Goal: Task Accomplishment & Management: Use online tool/utility

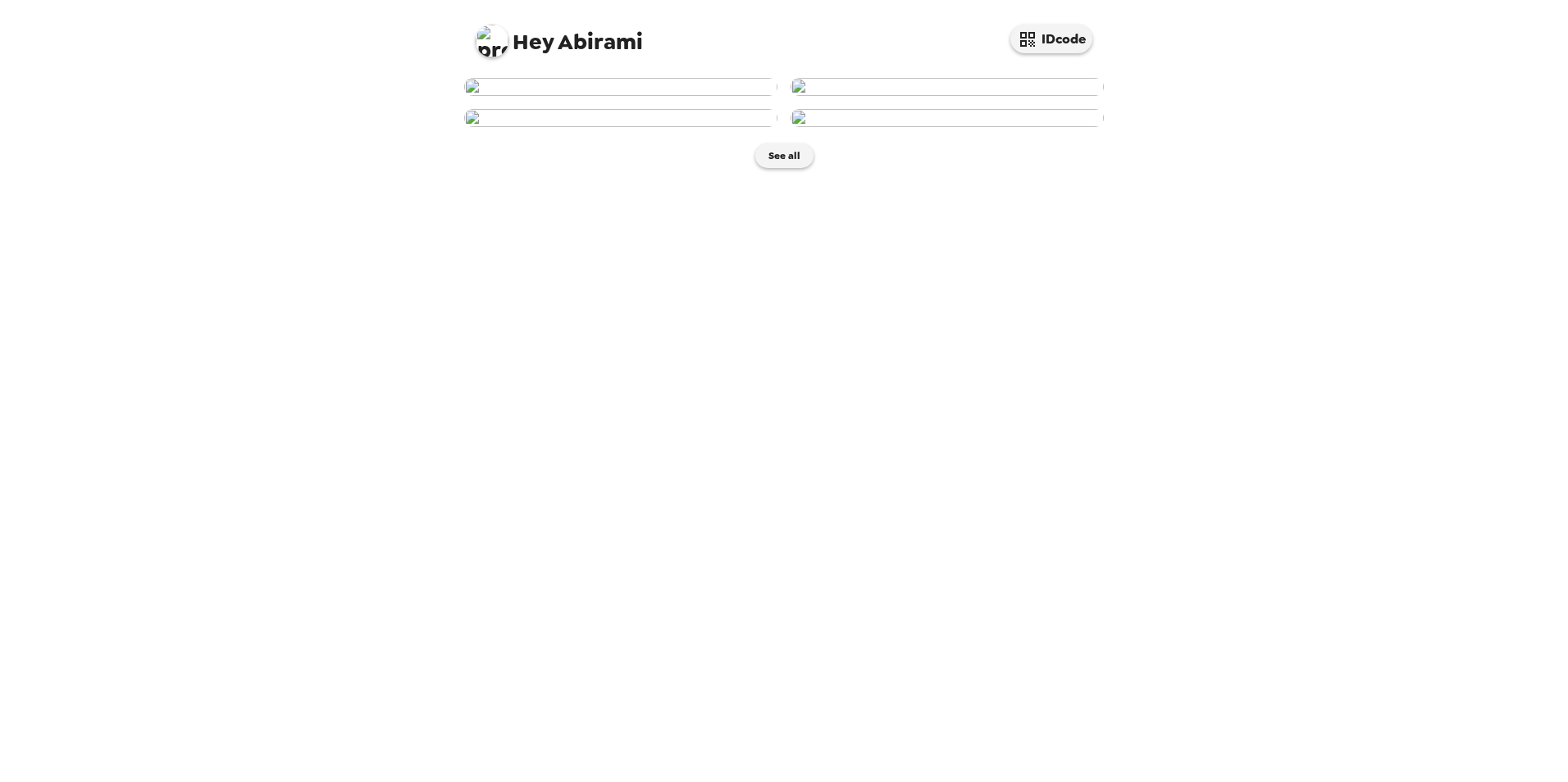
click at [633, 96] on img at bounding box center [620, 87] width 314 height 18
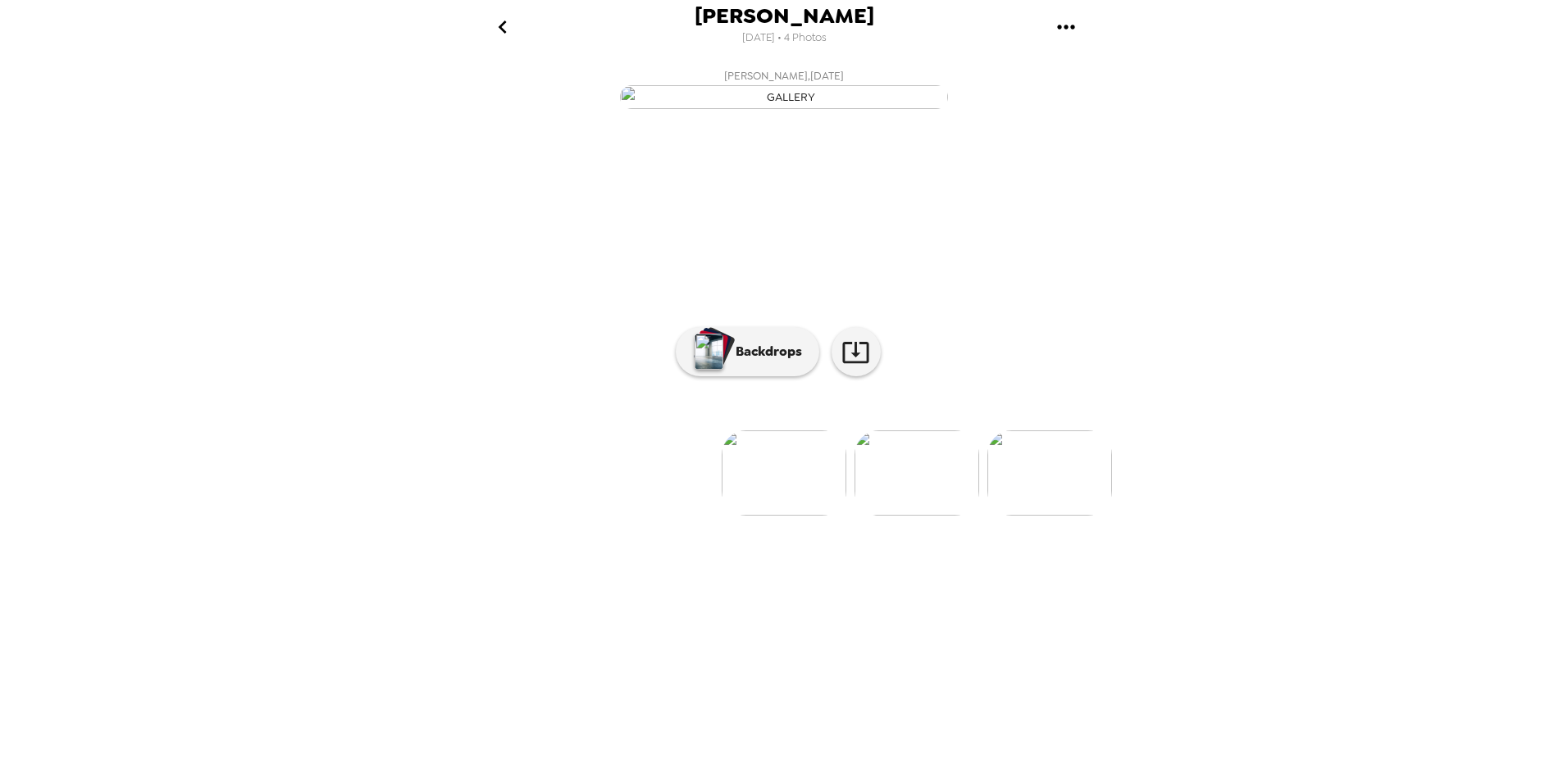
click at [915, 516] on img at bounding box center [917, 473] width 125 height 86
click at [958, 516] on img at bounding box center [917, 473] width 125 height 86
click at [987, 516] on ul at bounding box center [784, 473] width 656 height 86
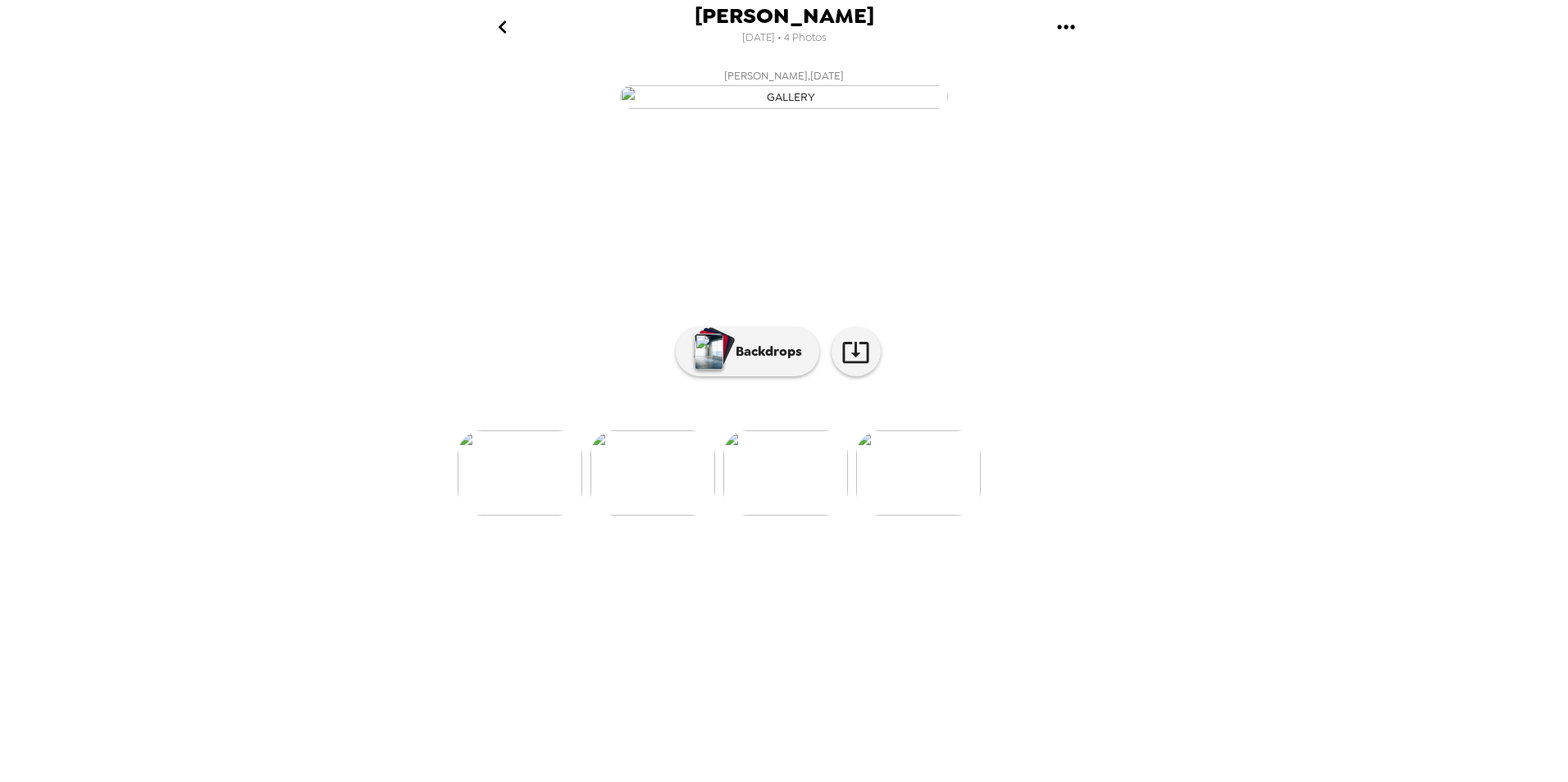
click at [932, 516] on img at bounding box center [918, 473] width 125 height 86
click at [690, 516] on img at bounding box center [654, 473] width 125 height 86
click at [663, 516] on img at bounding box center [652, 473] width 125 height 86
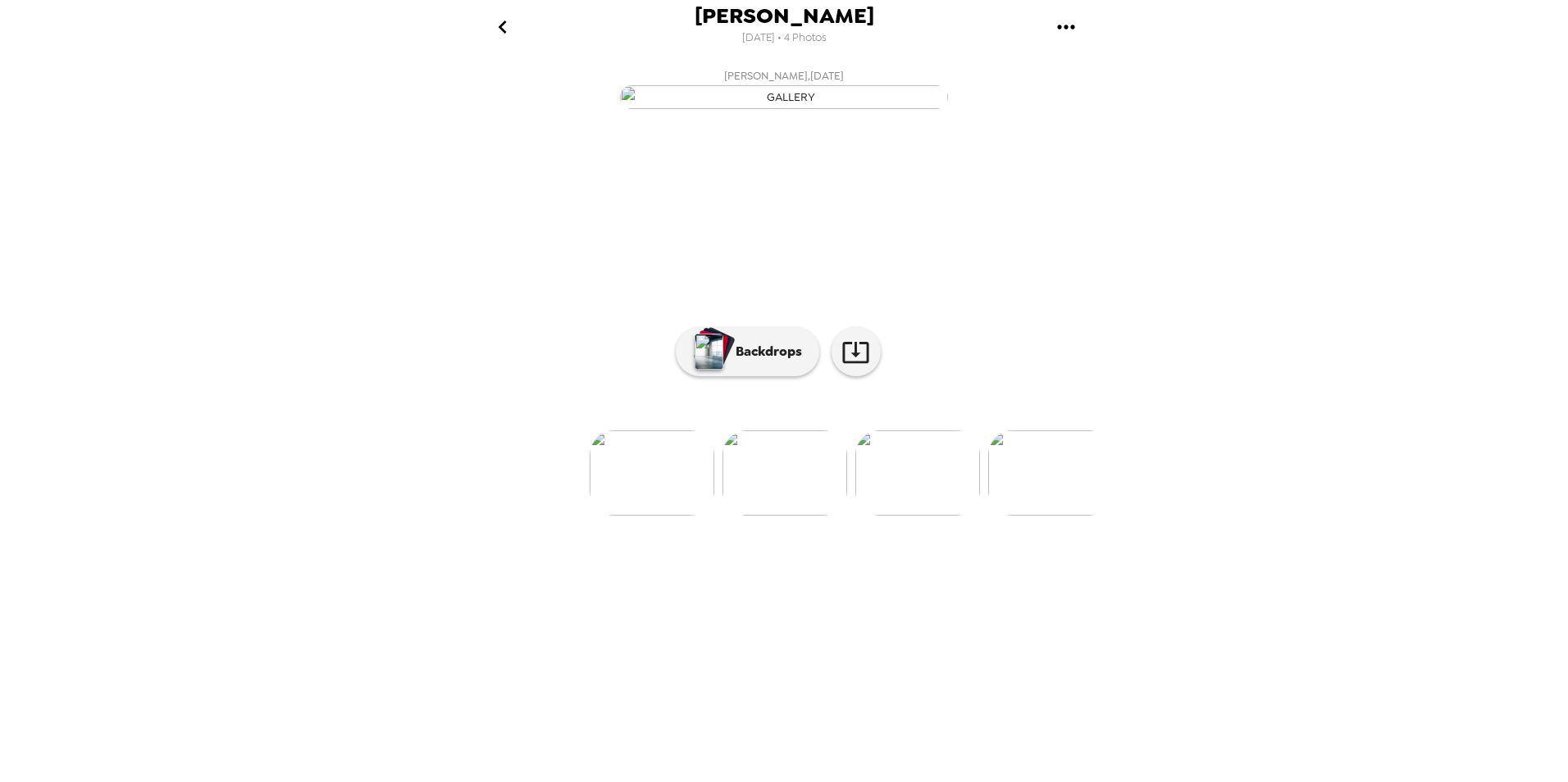
click at [633, 516] on img at bounding box center [651, 473] width 125 height 86
click at [910, 516] on img at bounding box center [917, 473] width 125 height 86
click at [930, 516] on img at bounding box center [917, 473] width 125 height 86
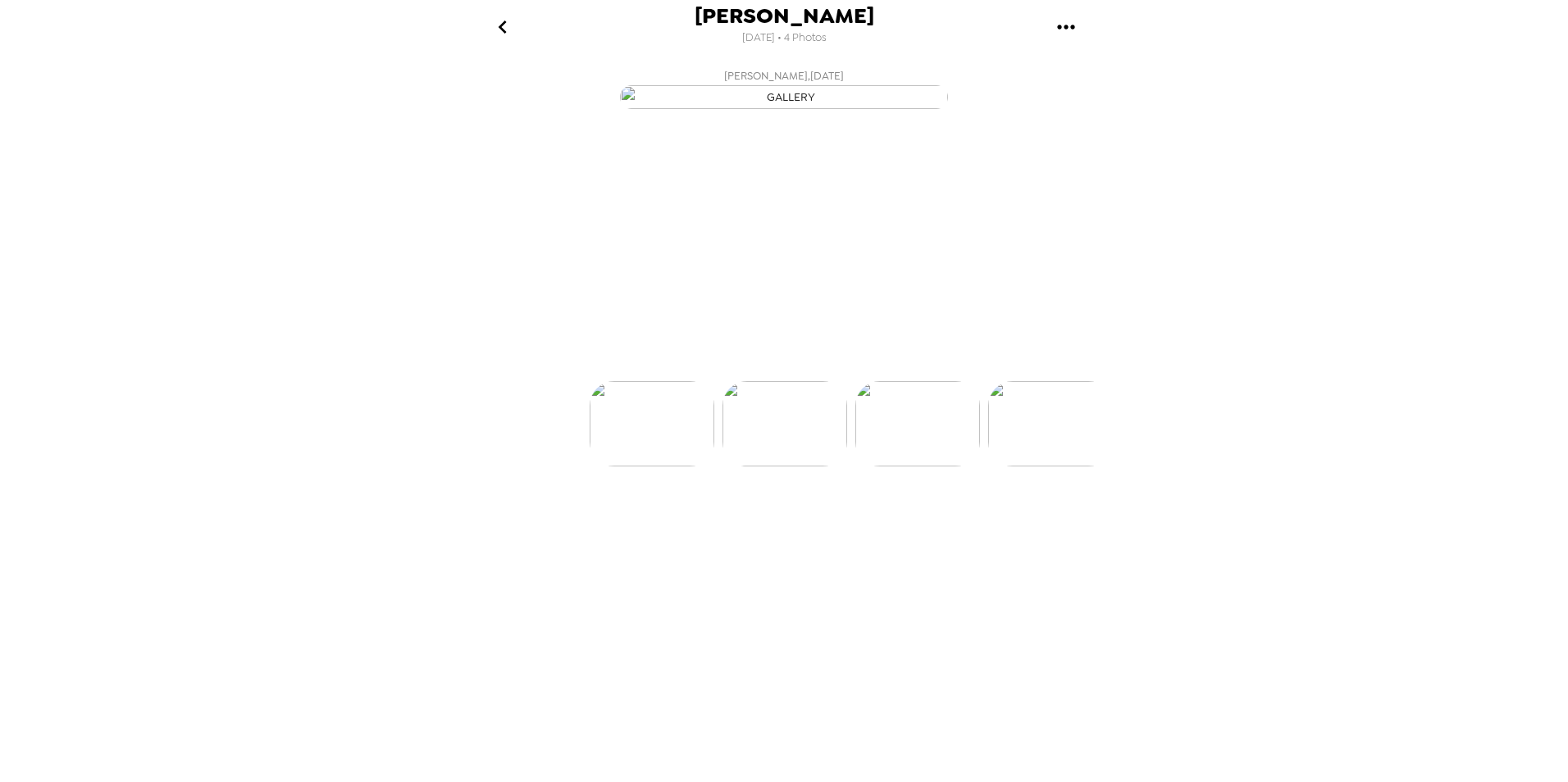
scroll to position [0, 264]
click at [836, 516] on img at bounding box center [786, 473] width 125 height 86
click at [671, 516] on img at bounding box center [652, 473] width 125 height 86
click at [671, 516] on img at bounding box center [651, 473] width 125 height 86
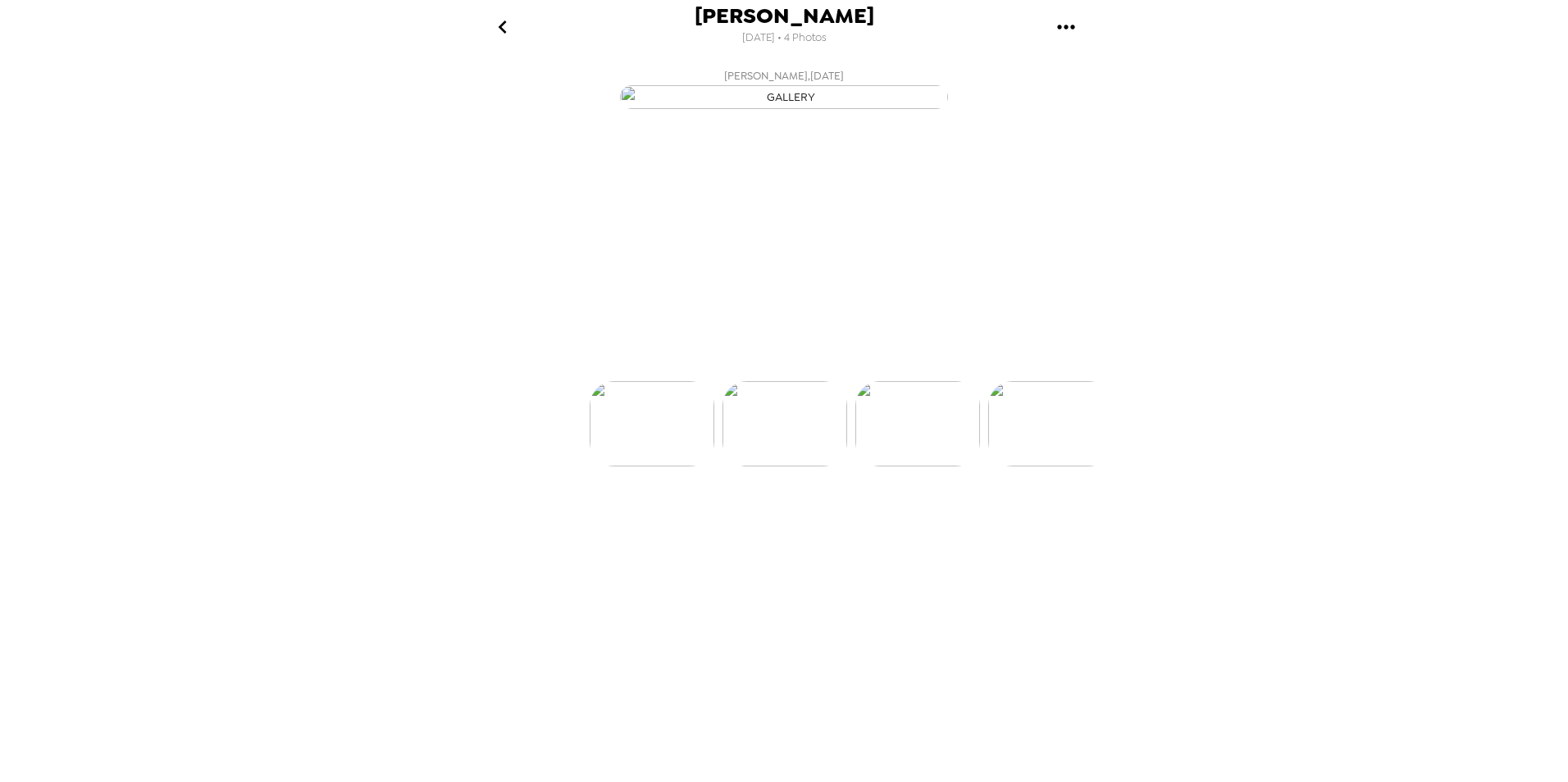
scroll to position [0, 0]
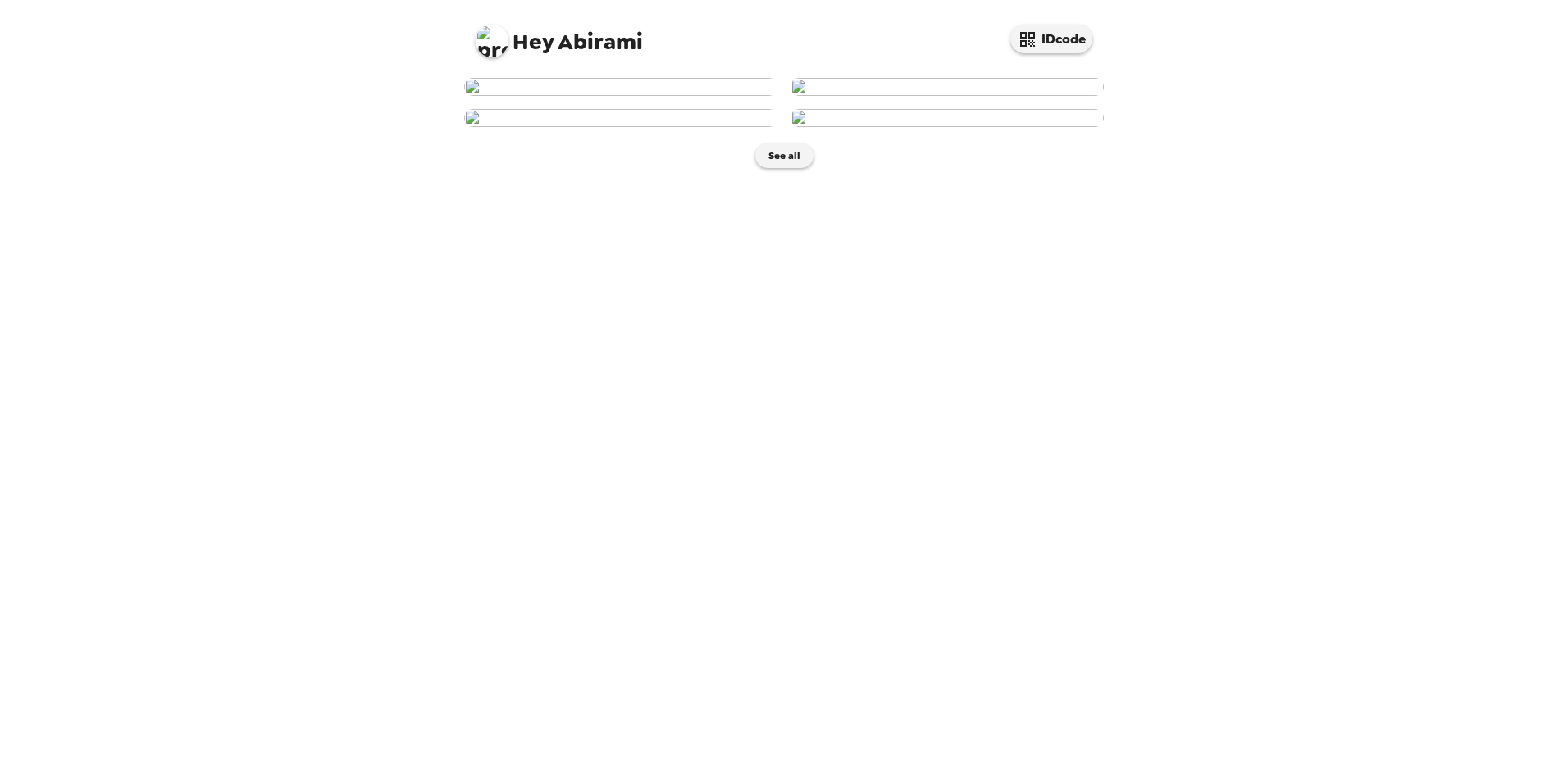
click at [1195, 485] on div "Hey Abirami IDcode See all" at bounding box center [784, 391] width 1568 height 782
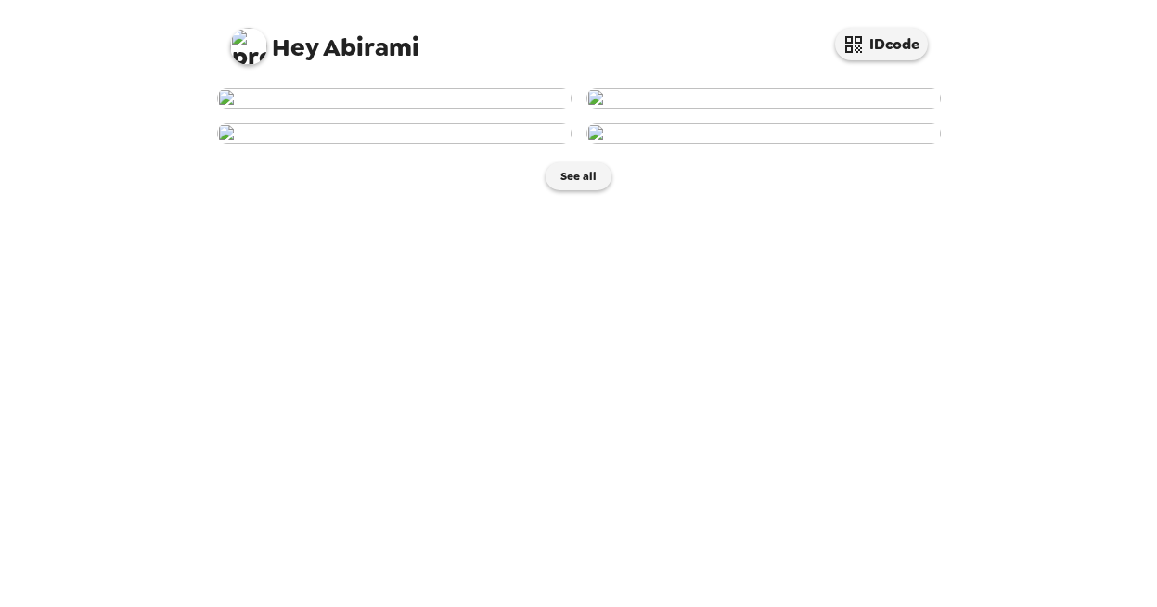
scroll to position [441, 0]
click at [496, 144] on img at bounding box center [394, 133] width 355 height 20
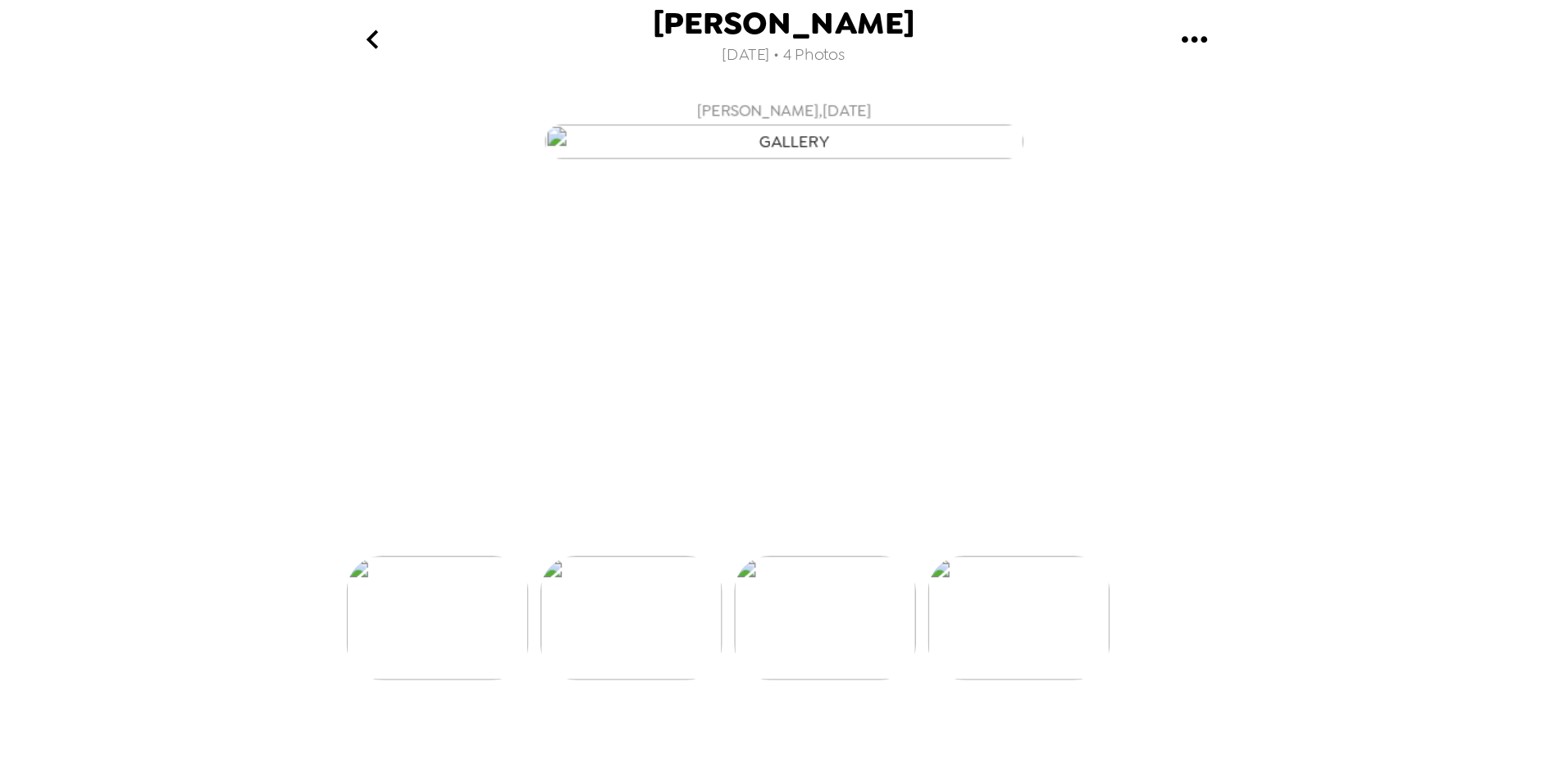
scroll to position [0, 264]
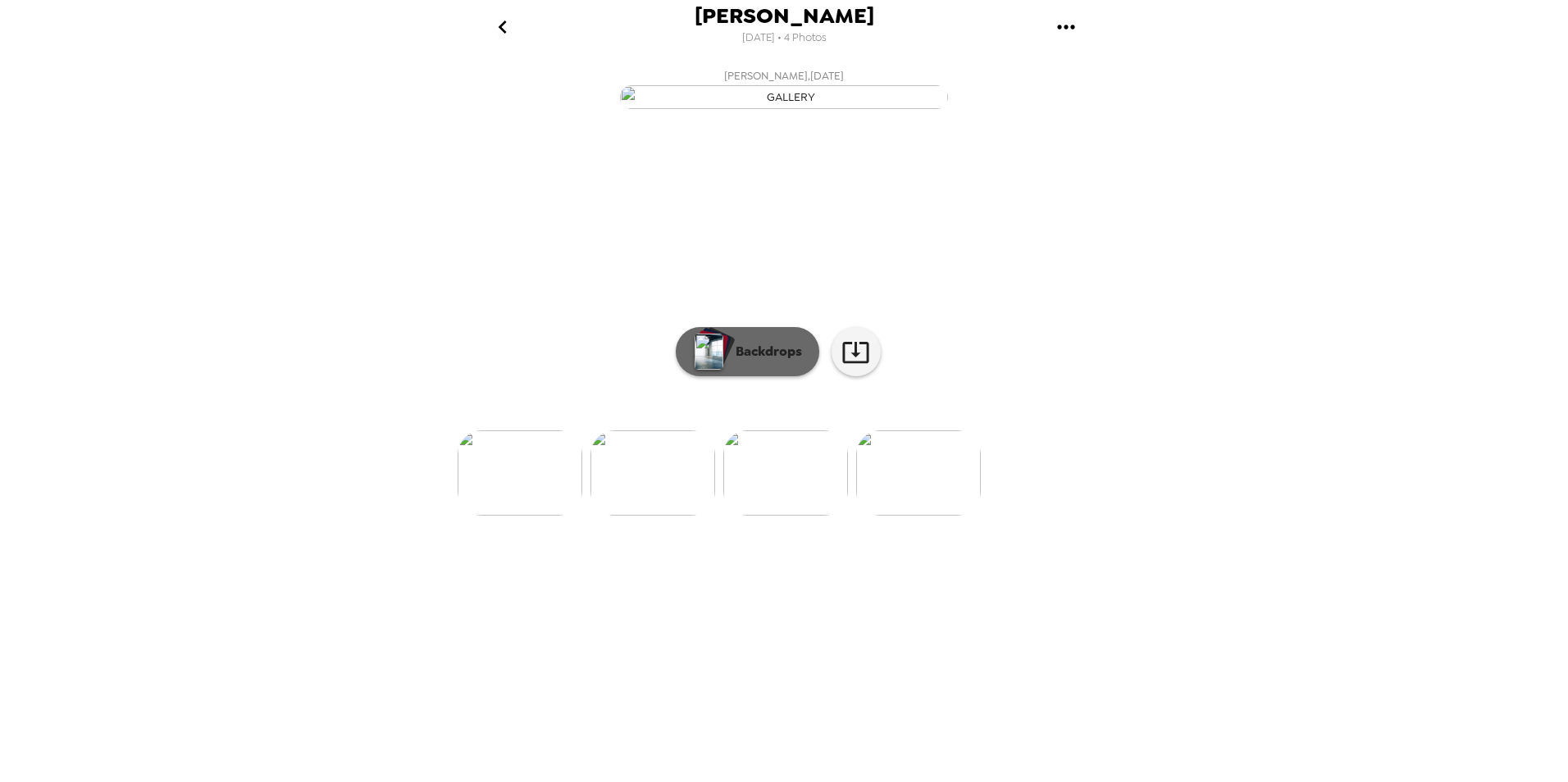
click at [747, 361] on p "Backdrops" at bounding box center [765, 352] width 74 height 19
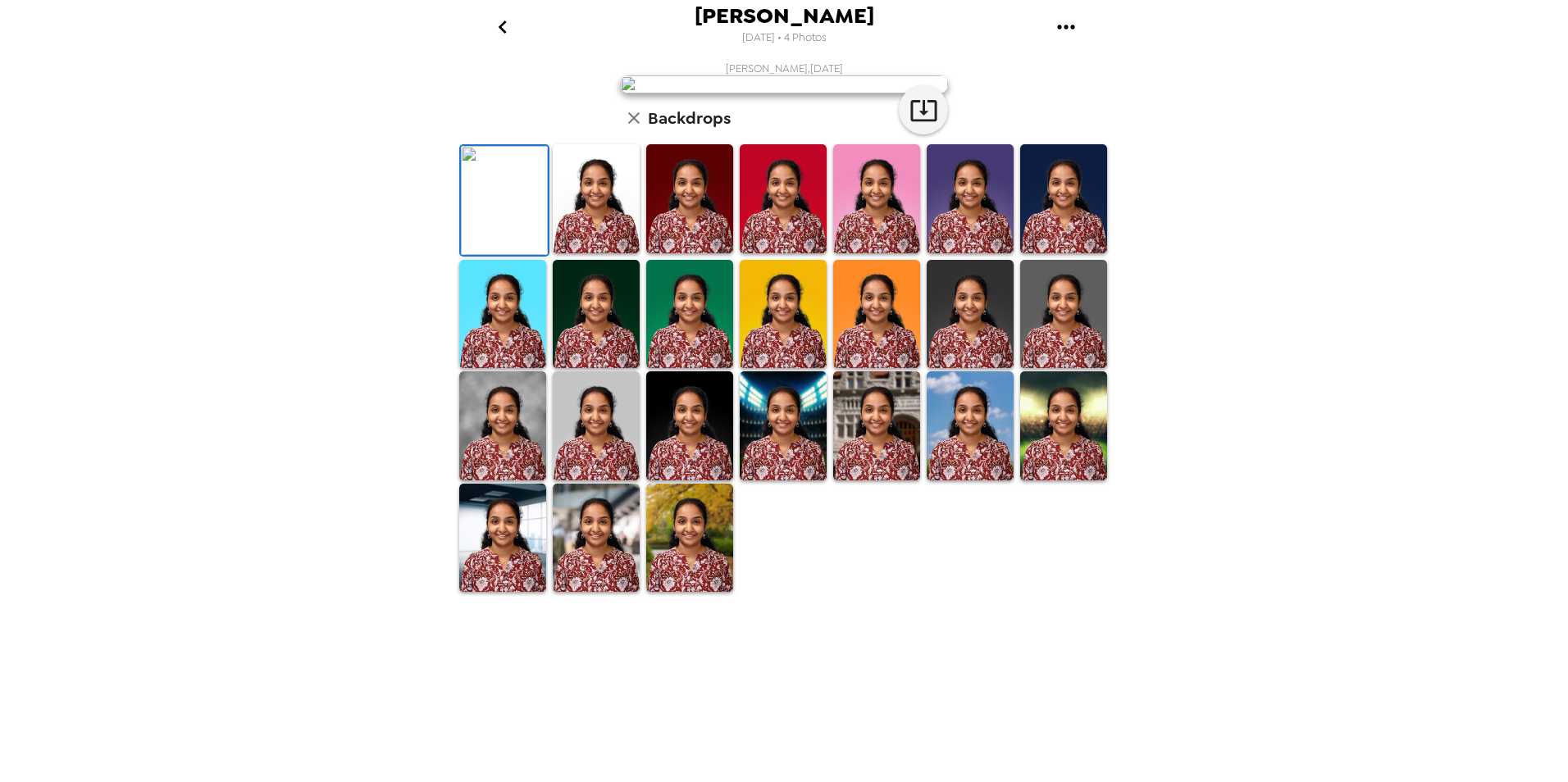
click at [1056, 369] on img at bounding box center [1063, 314] width 87 height 109
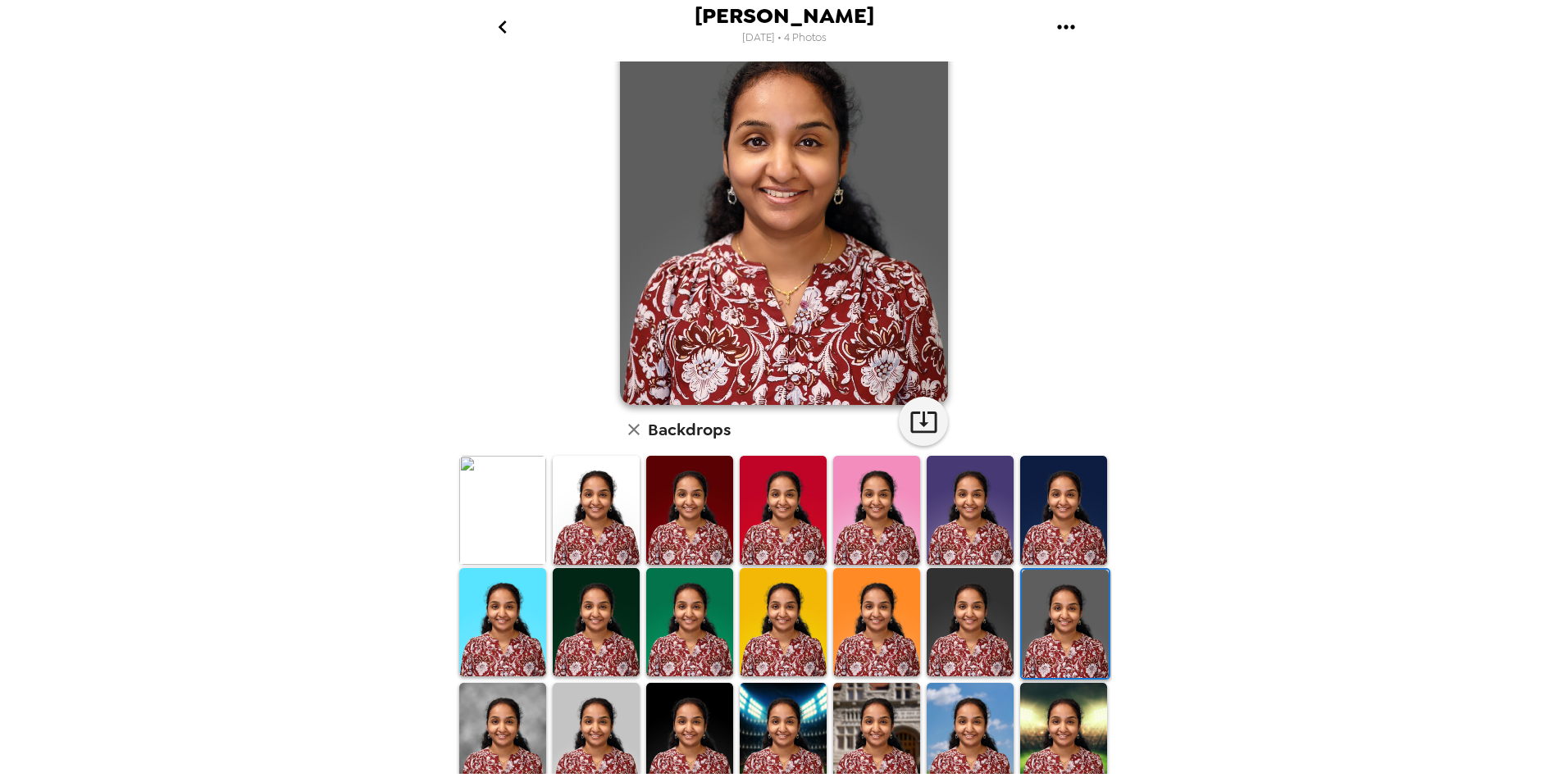
scroll to position [202, 0]
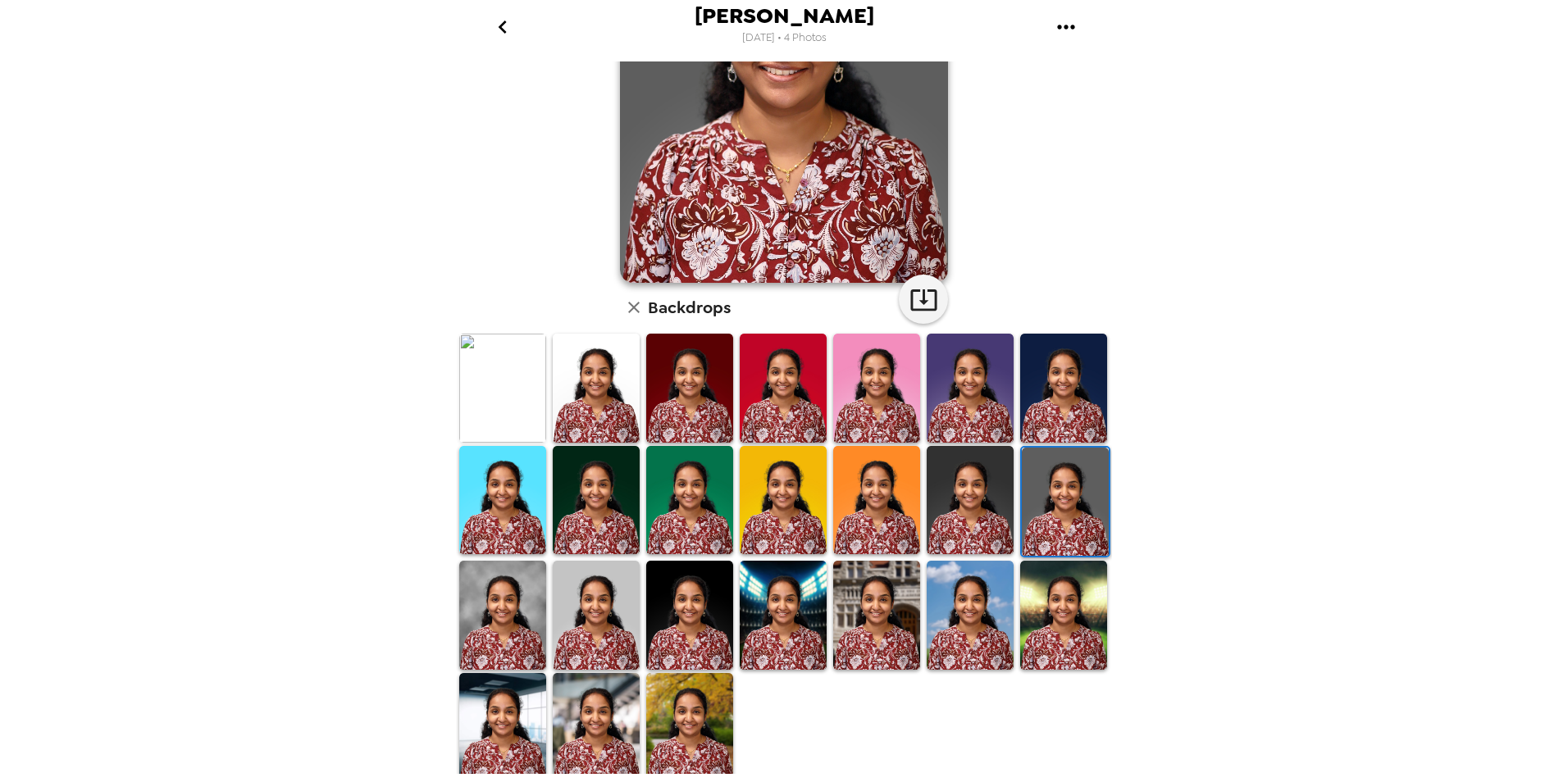
click at [535, 611] on img at bounding box center [503, 615] width 87 height 109
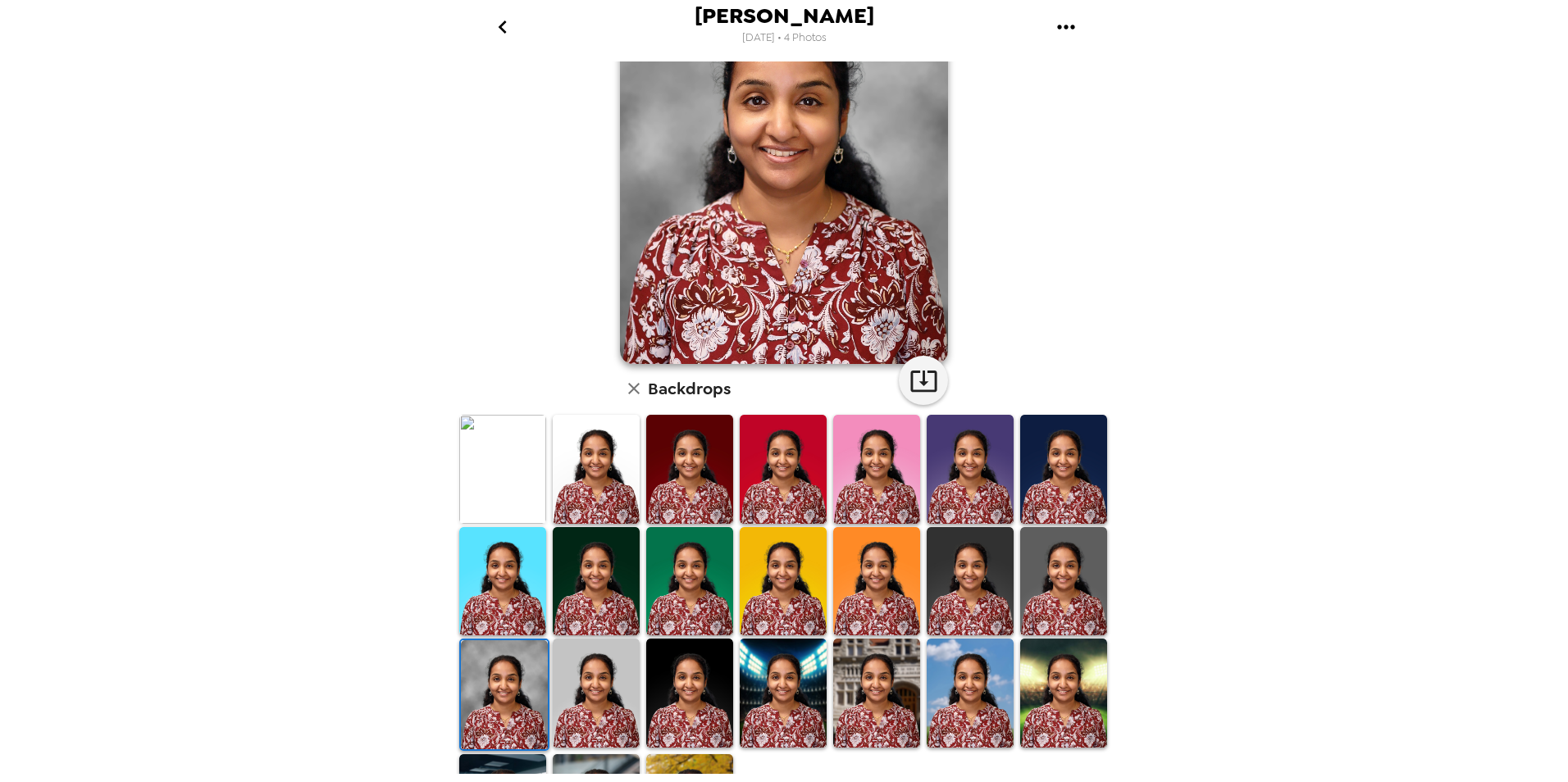
scroll to position [201, 0]
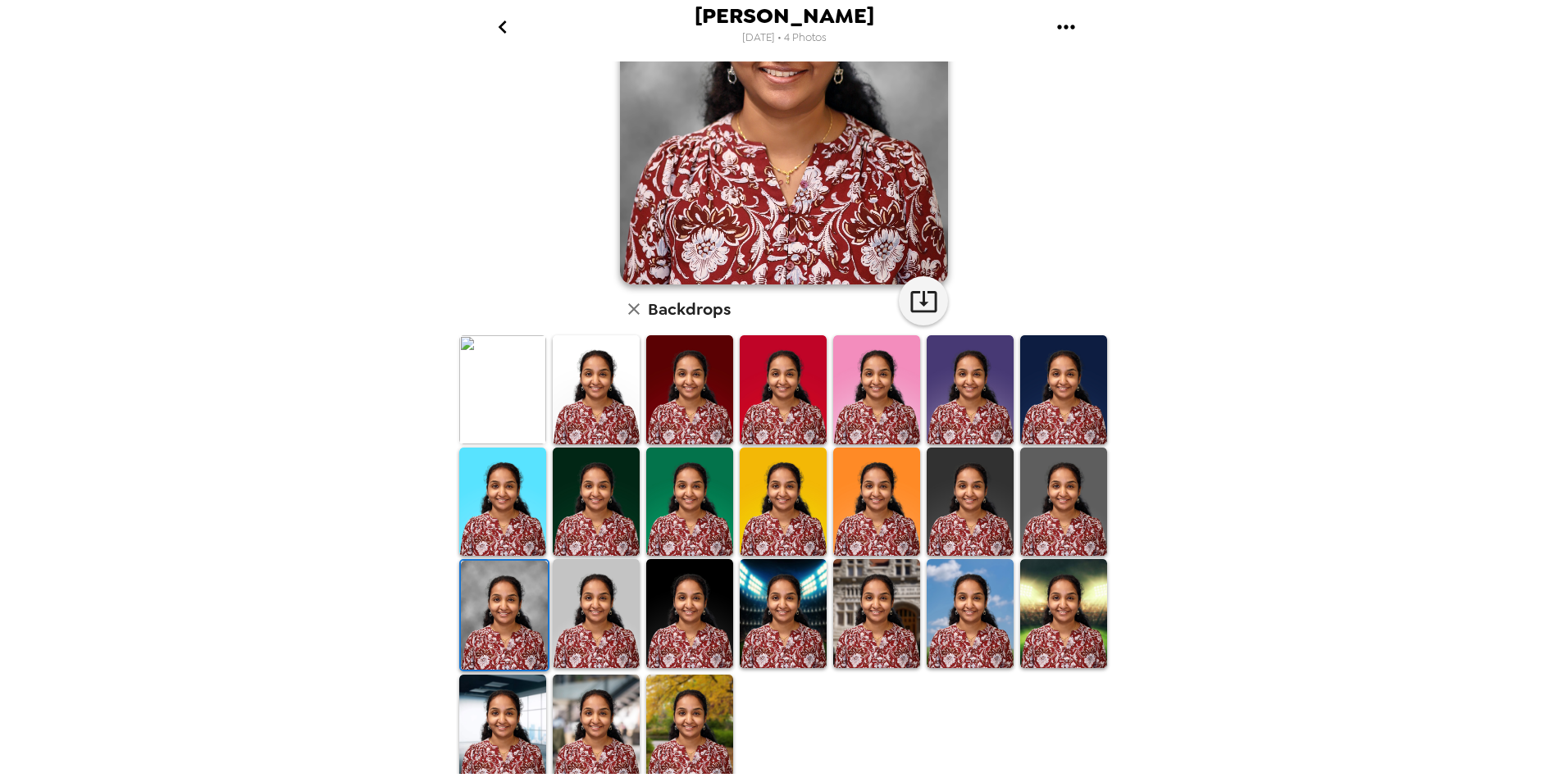
click at [697, 735] on img at bounding box center [689, 729] width 87 height 109
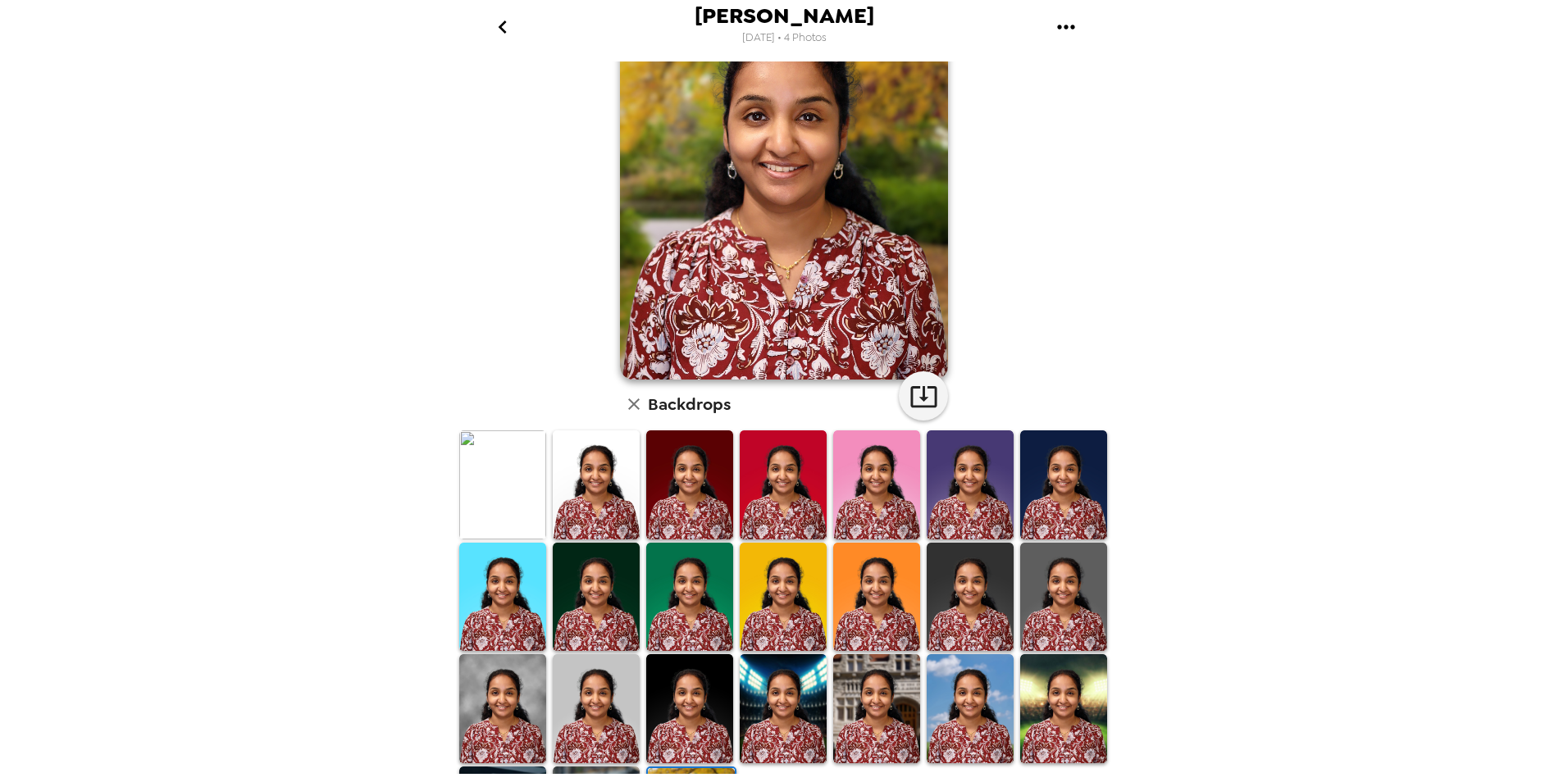
scroll to position [202, 0]
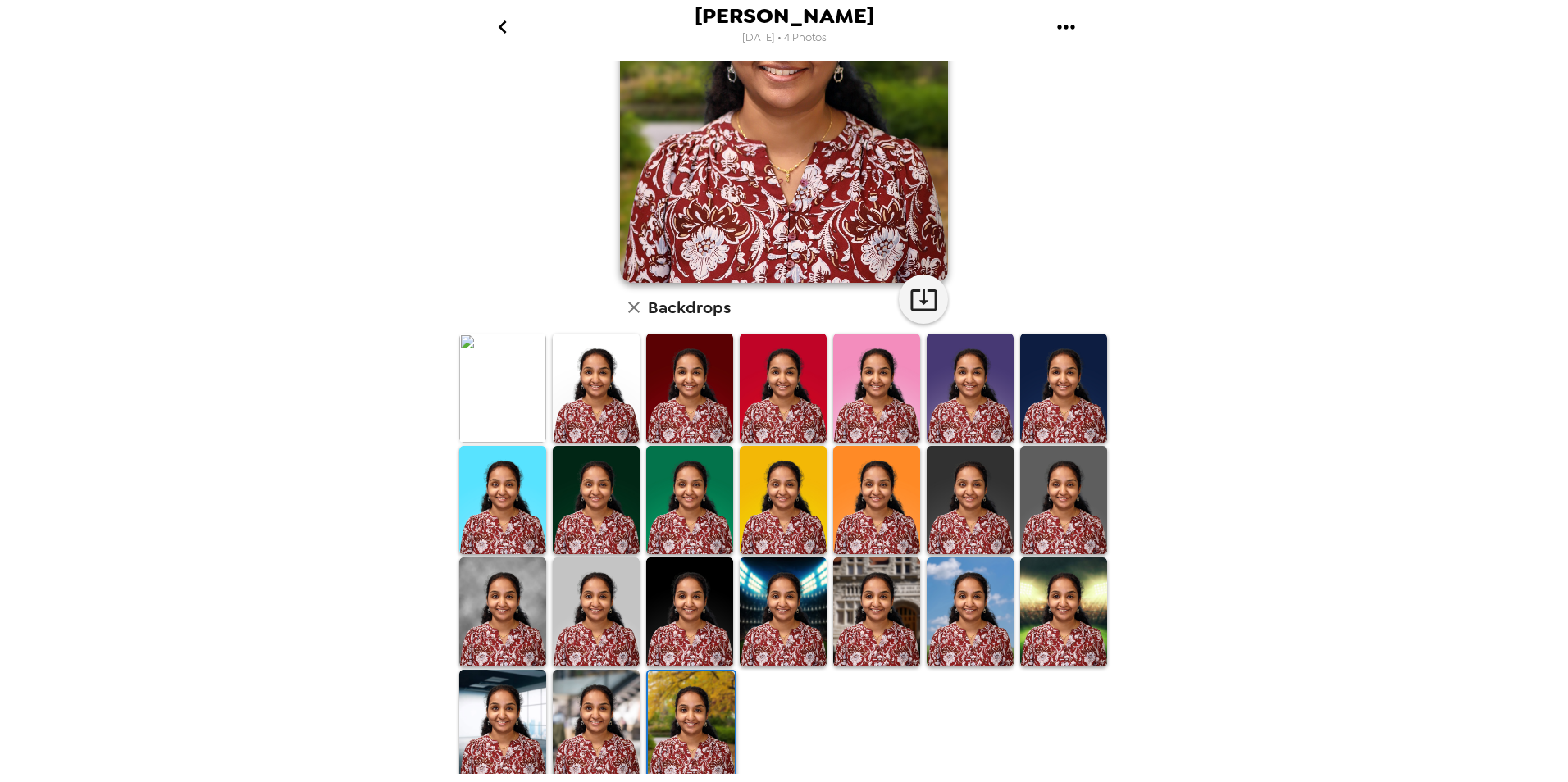
click at [605, 705] on img at bounding box center [596, 724] width 87 height 109
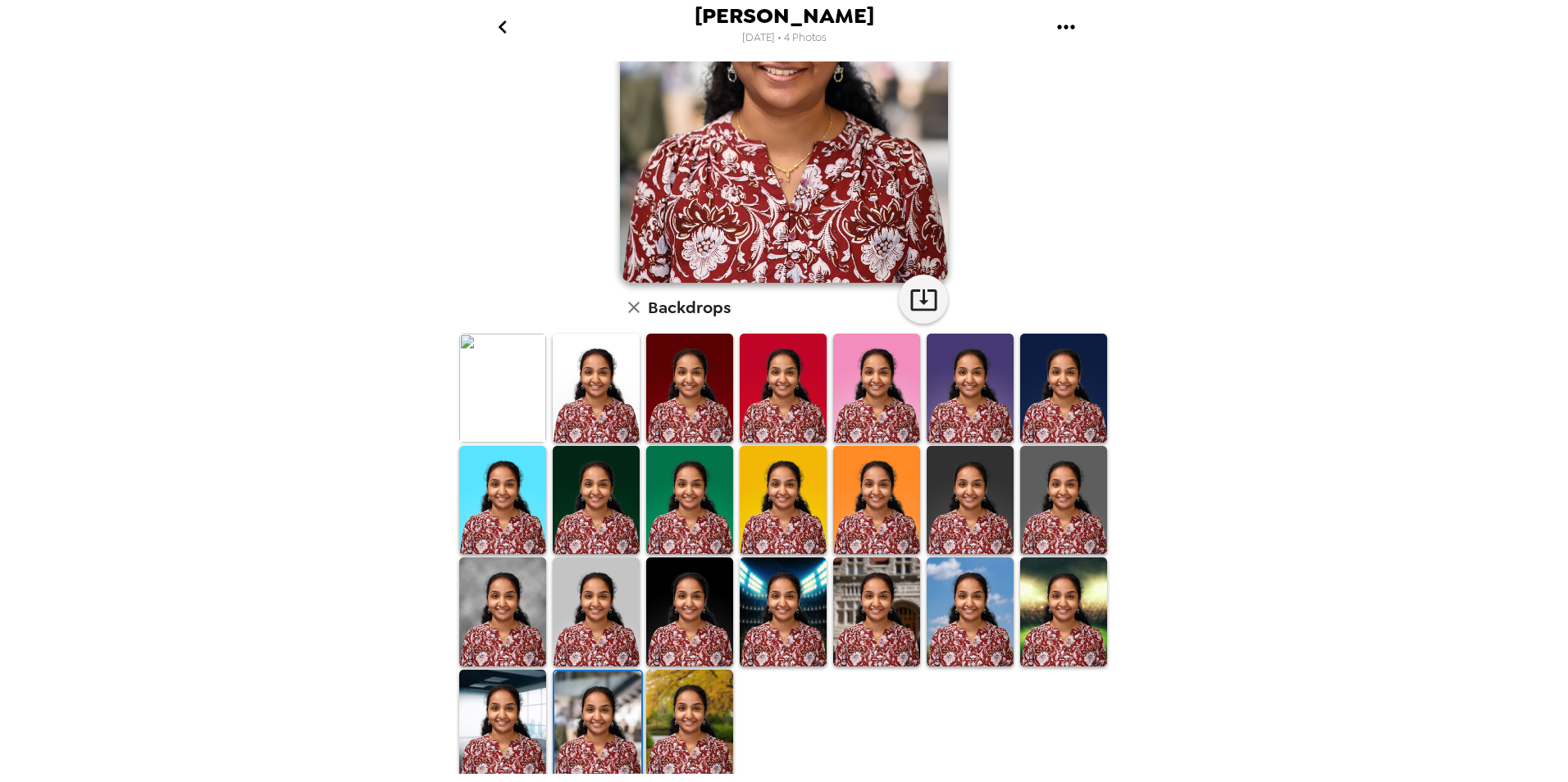
scroll to position [0, 0]
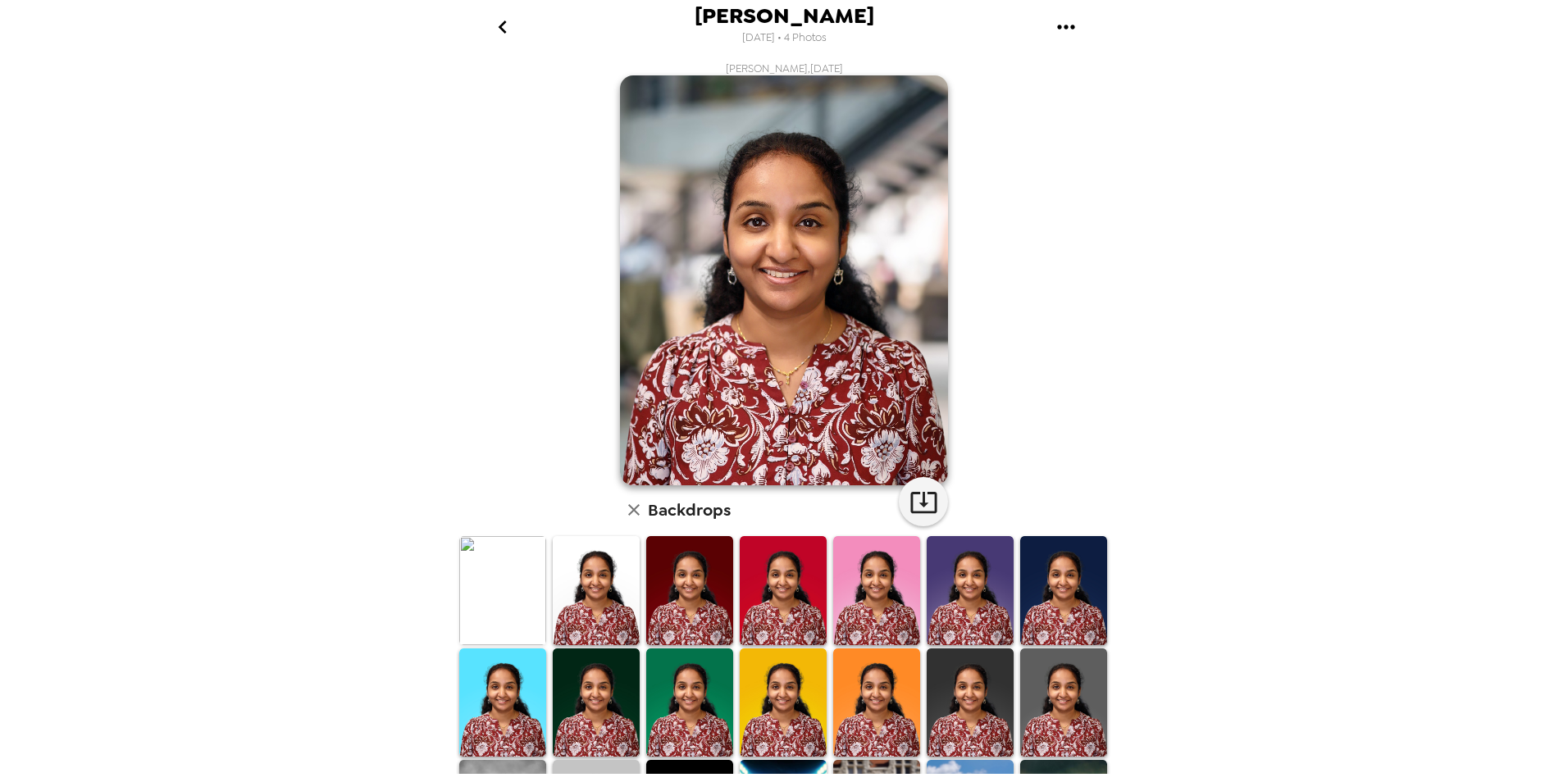
click at [489, 580] on img at bounding box center [503, 590] width 87 height 109
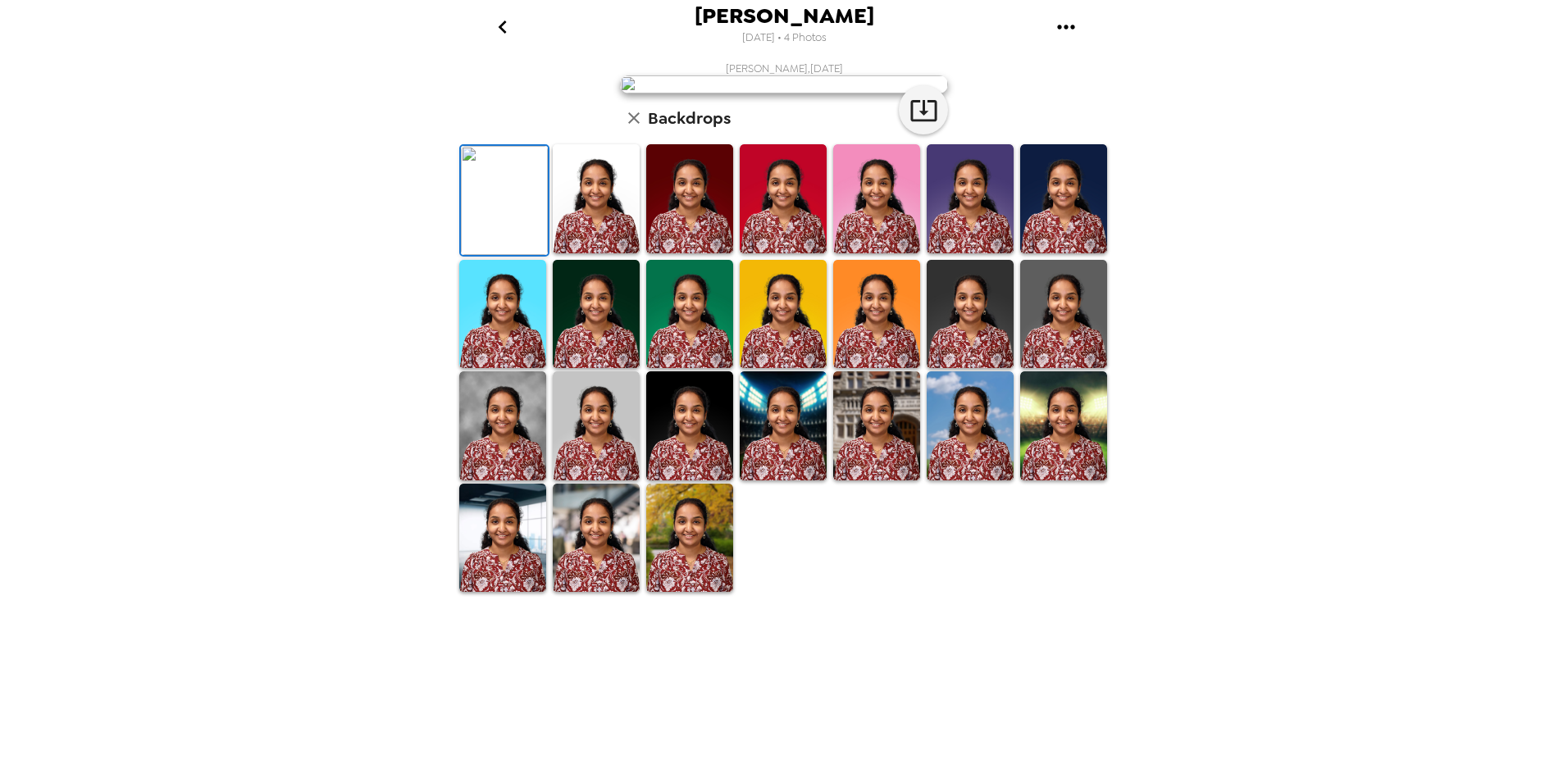
scroll to position [82, 0]
click at [830, 370] on div at bounding box center [877, 314] width 94 height 112
click at [514, 481] on img at bounding box center [503, 425] width 87 height 109
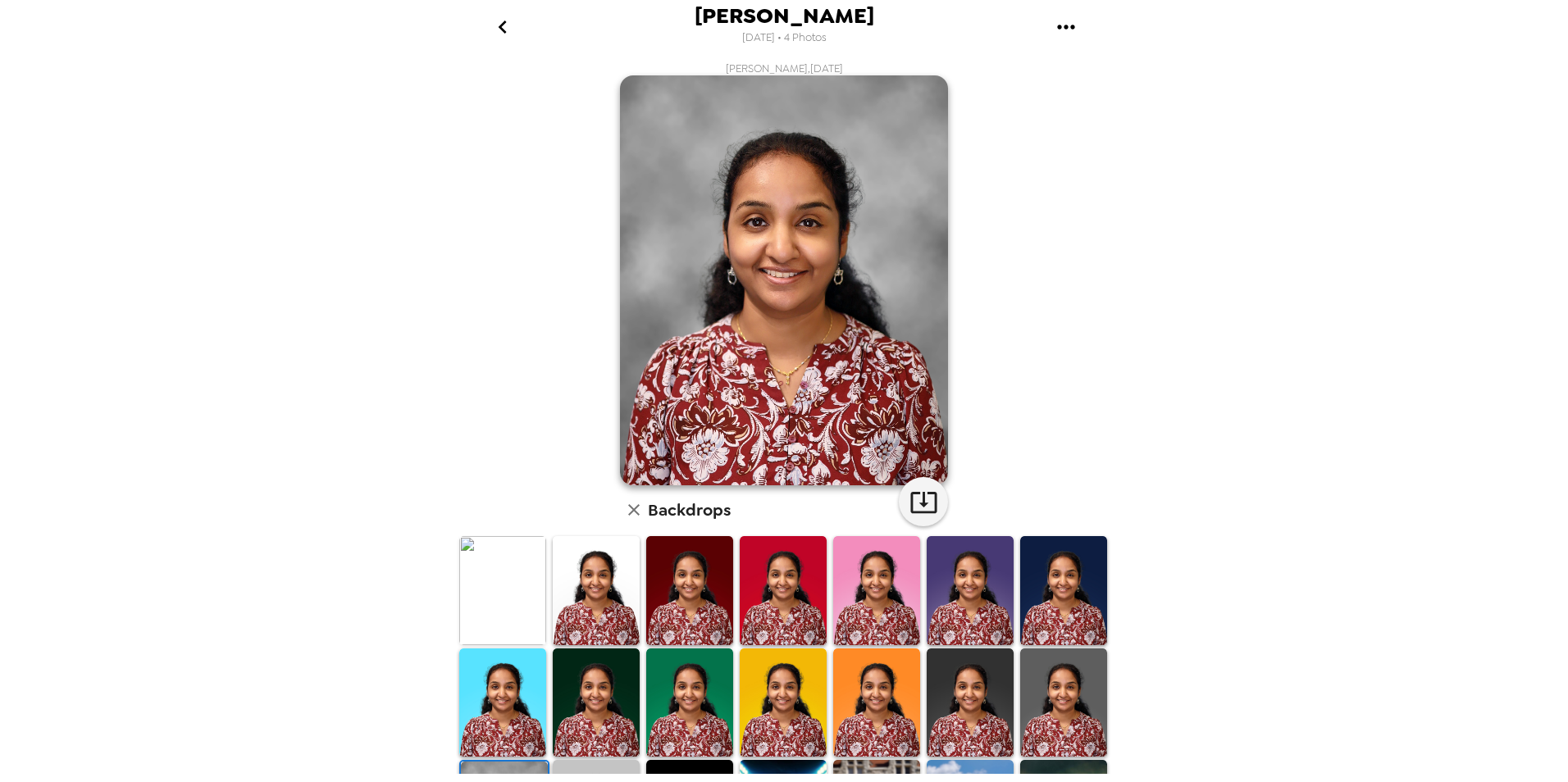
scroll to position [202, 0]
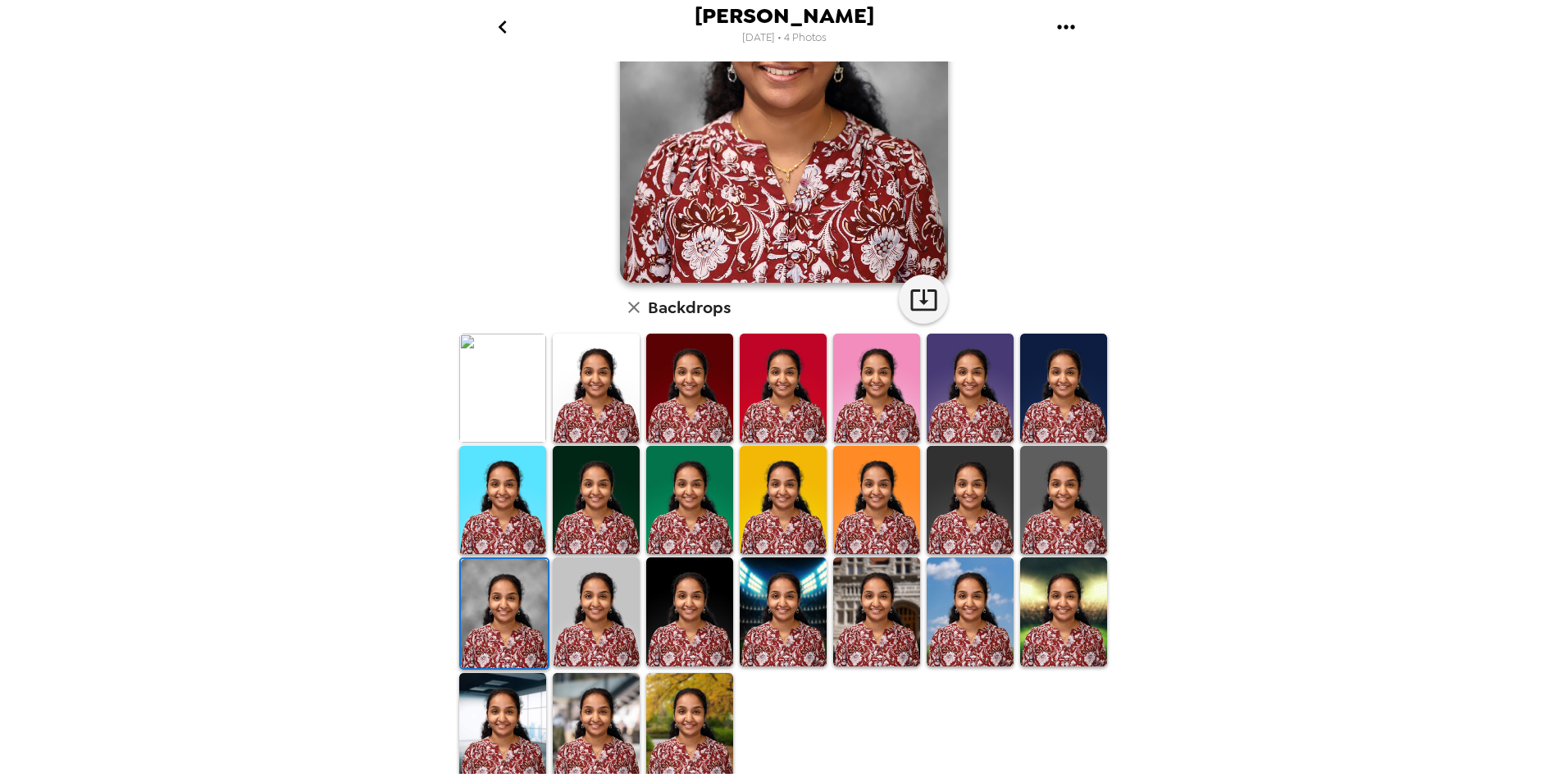
click at [975, 631] on img at bounding box center [970, 611] width 87 height 109
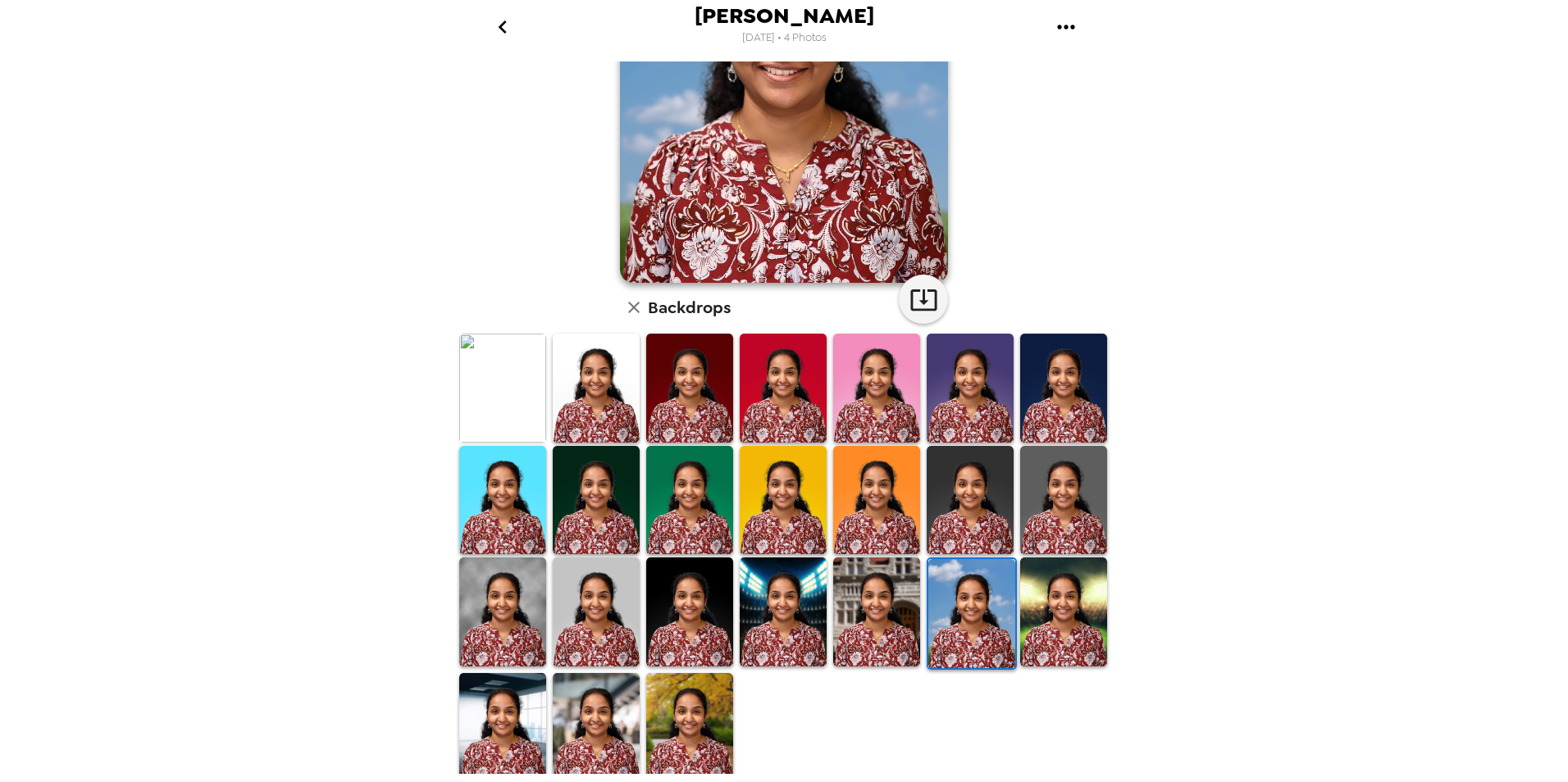
click at [1049, 639] on img at bounding box center [1063, 611] width 87 height 109
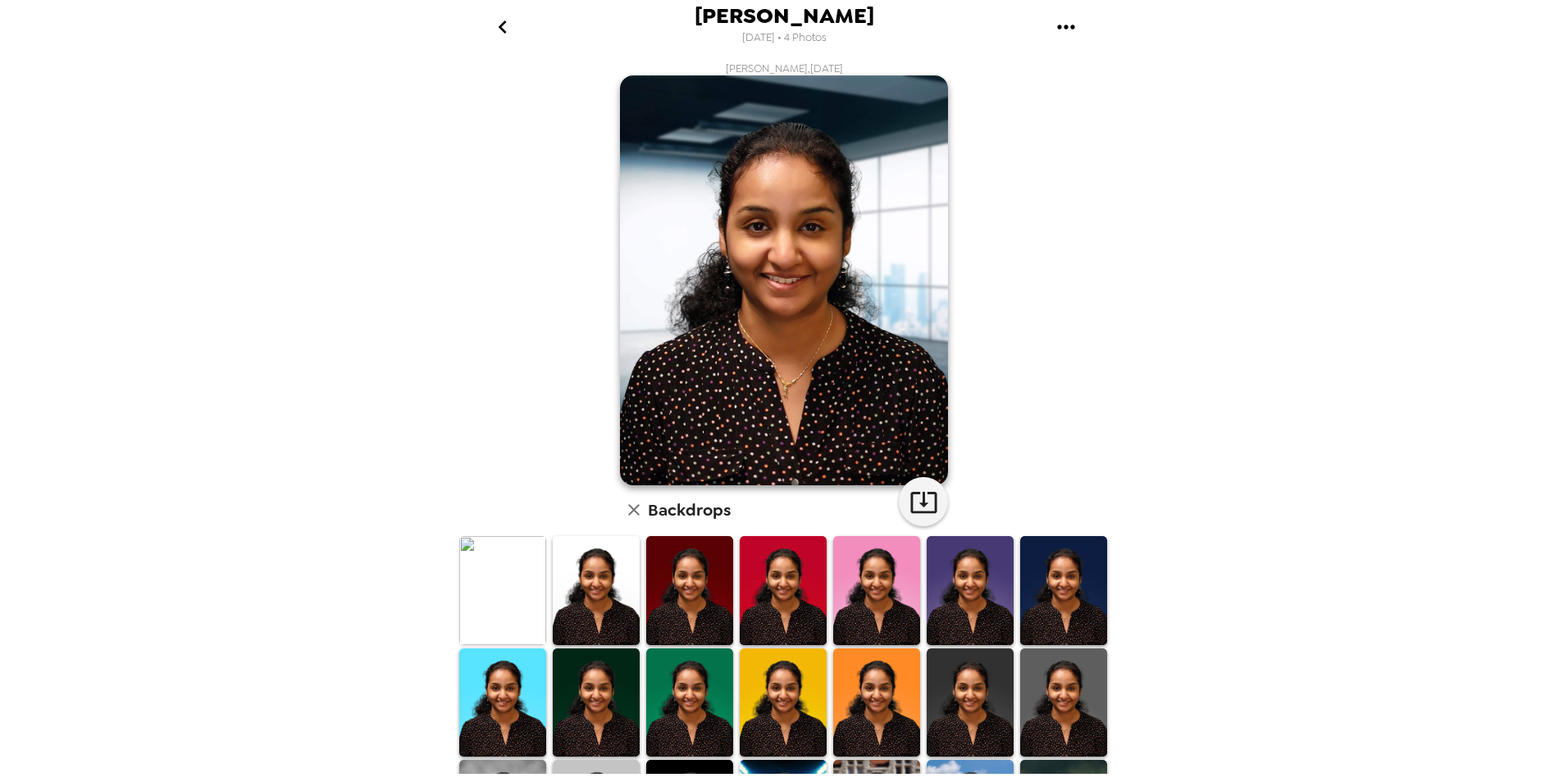
click at [503, 23] on icon "go back" at bounding box center [501, 27] width 8 height 13
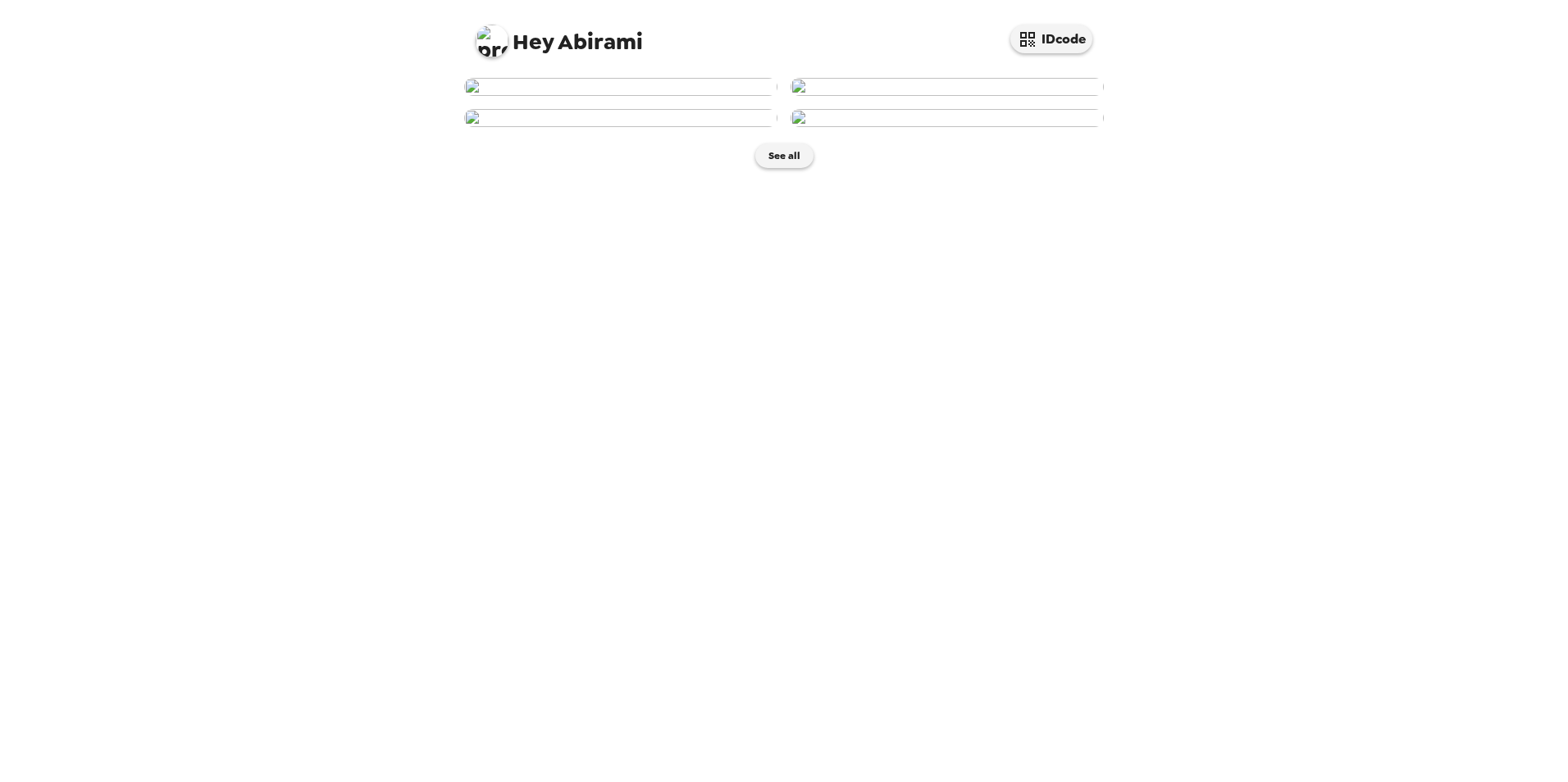
scroll to position [62, 0]
click at [651, 127] on img at bounding box center [620, 118] width 314 height 18
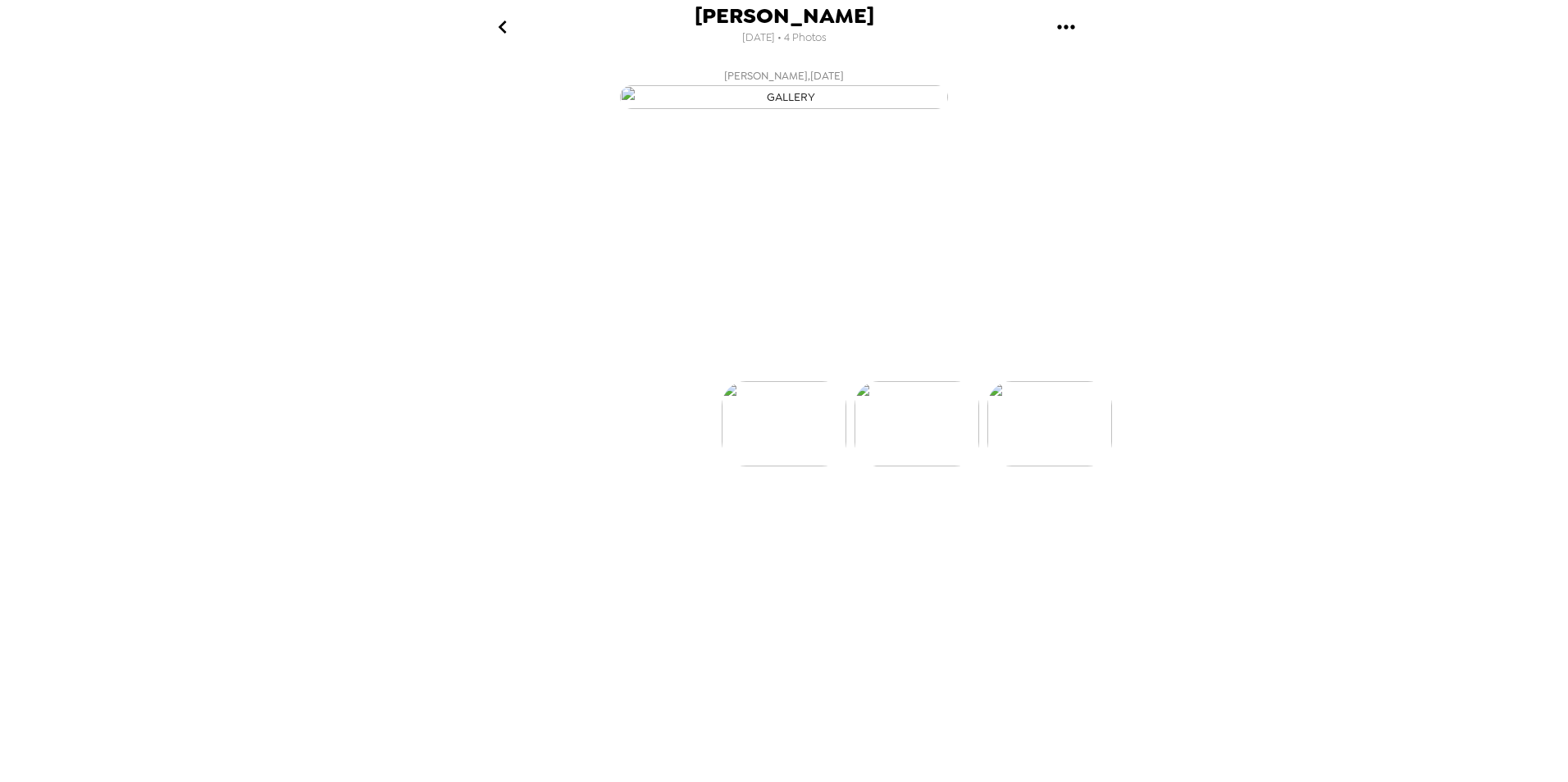
scroll to position [0, 264]
click at [748, 361] on p "Backdrops" at bounding box center [765, 352] width 74 height 19
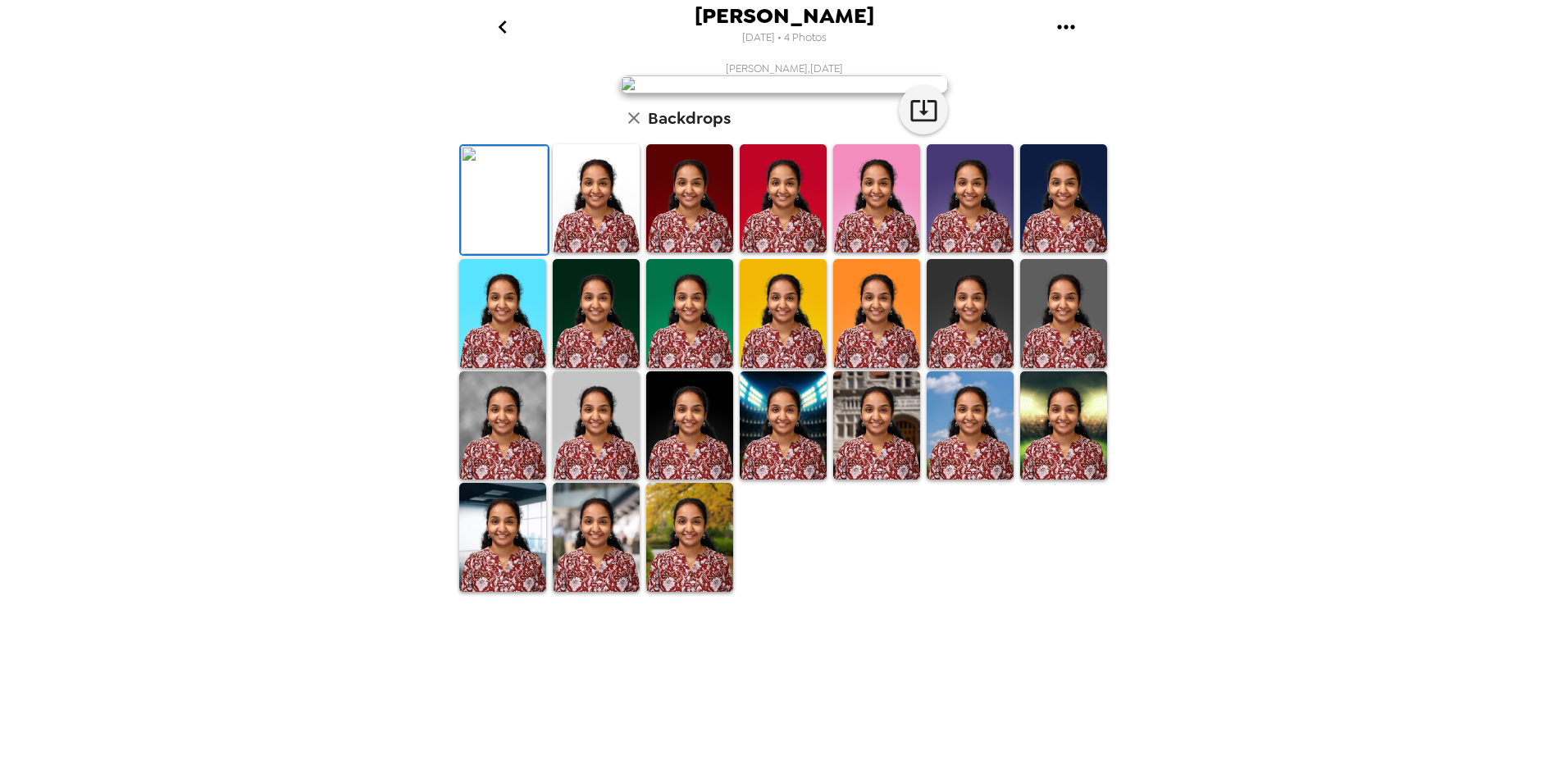
scroll to position [203, 0]
click at [531, 480] on img at bounding box center [503, 425] width 87 height 109
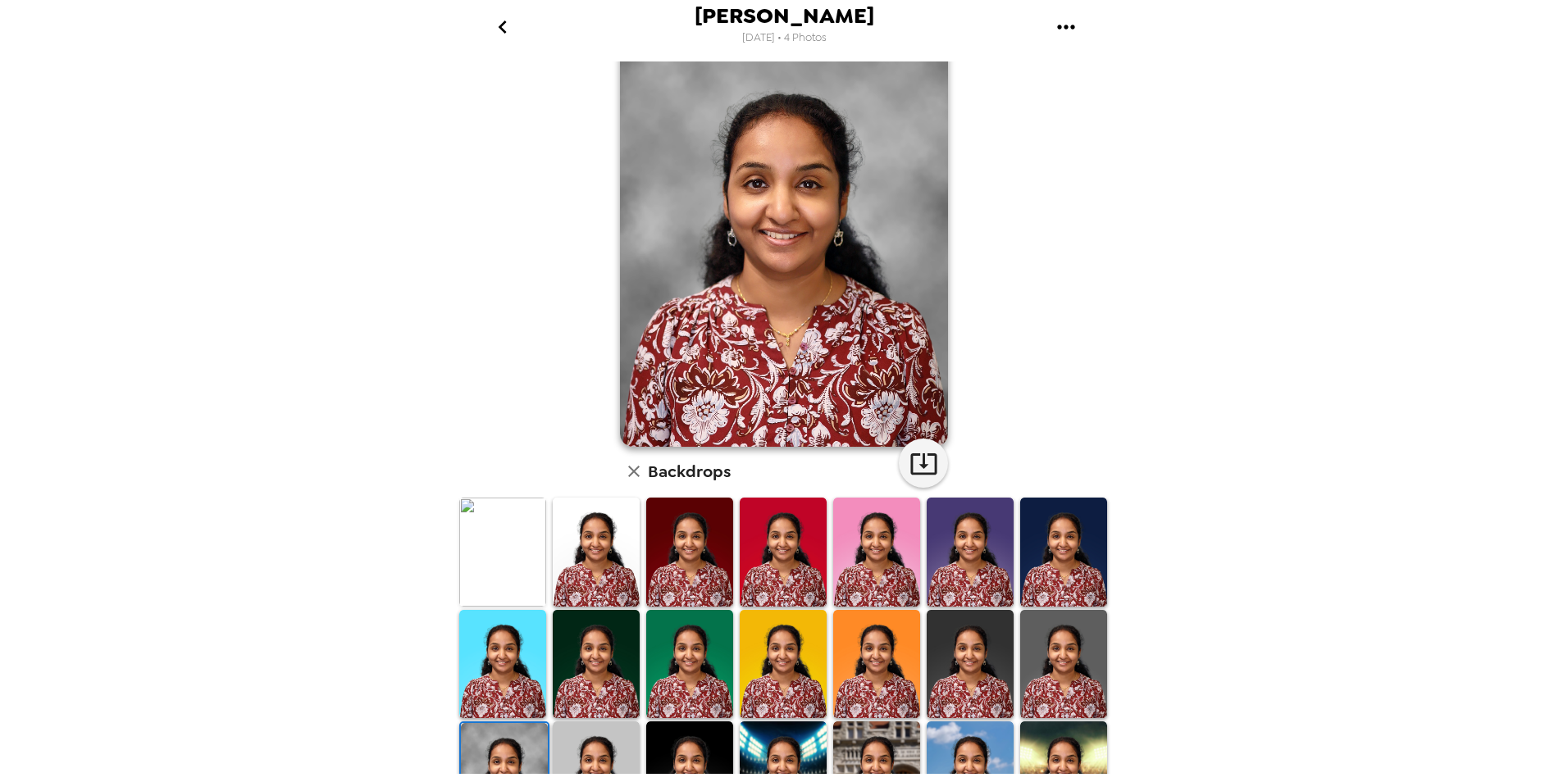
scroll to position [37, 0]
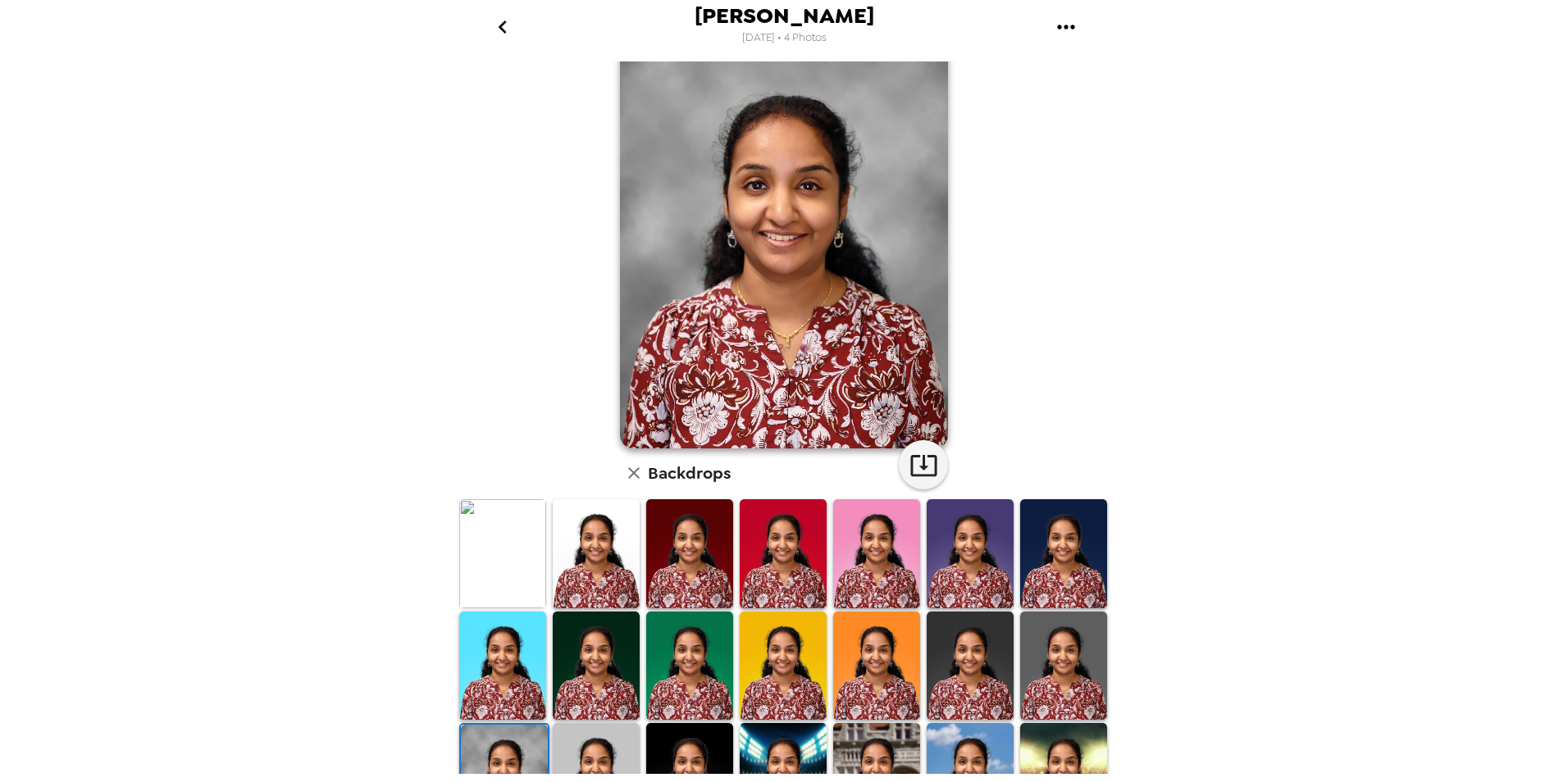
click at [681, 734] on img at bounding box center [689, 778] width 87 height 109
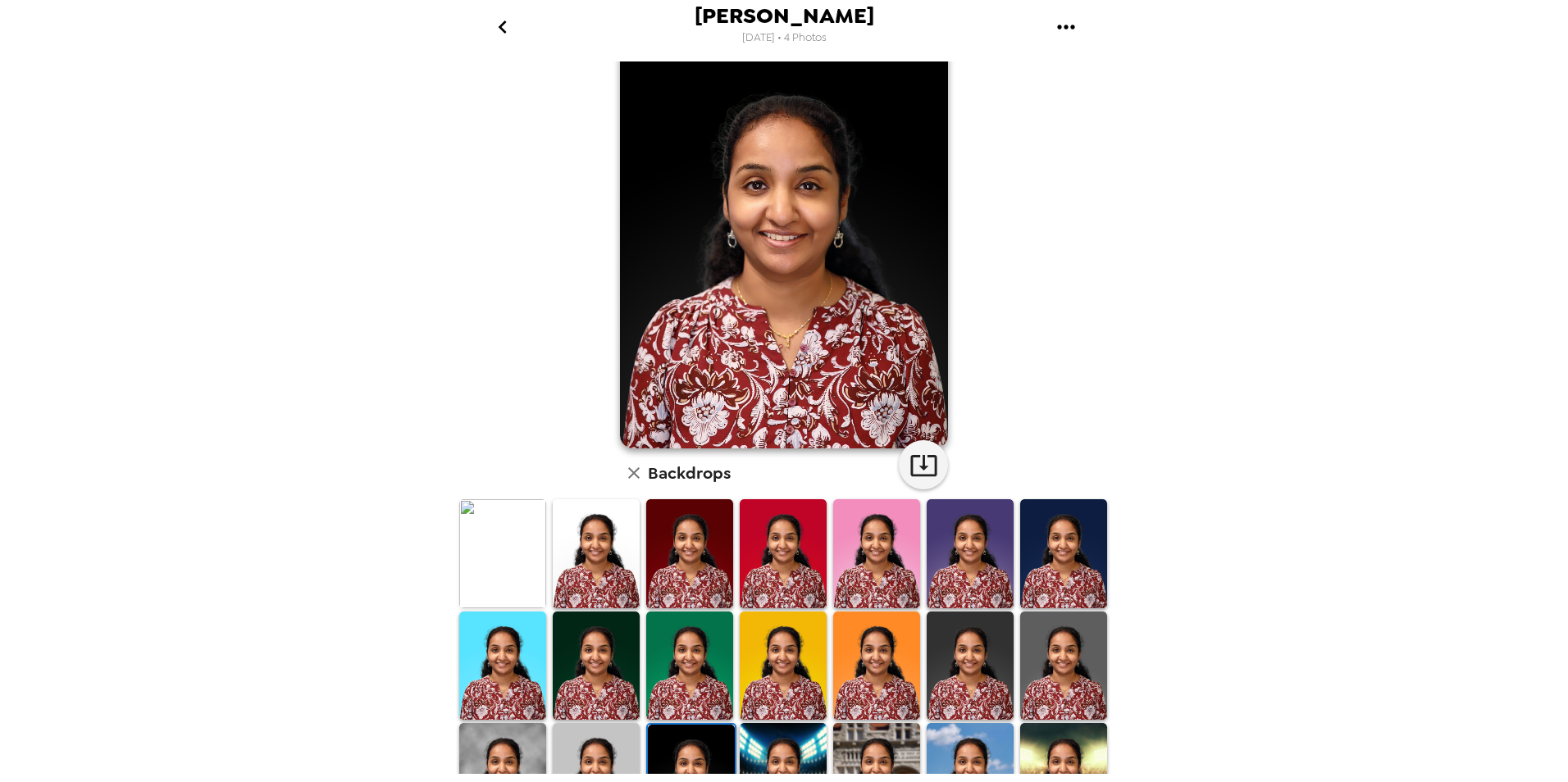
click at [597, 587] on img at bounding box center [596, 553] width 87 height 109
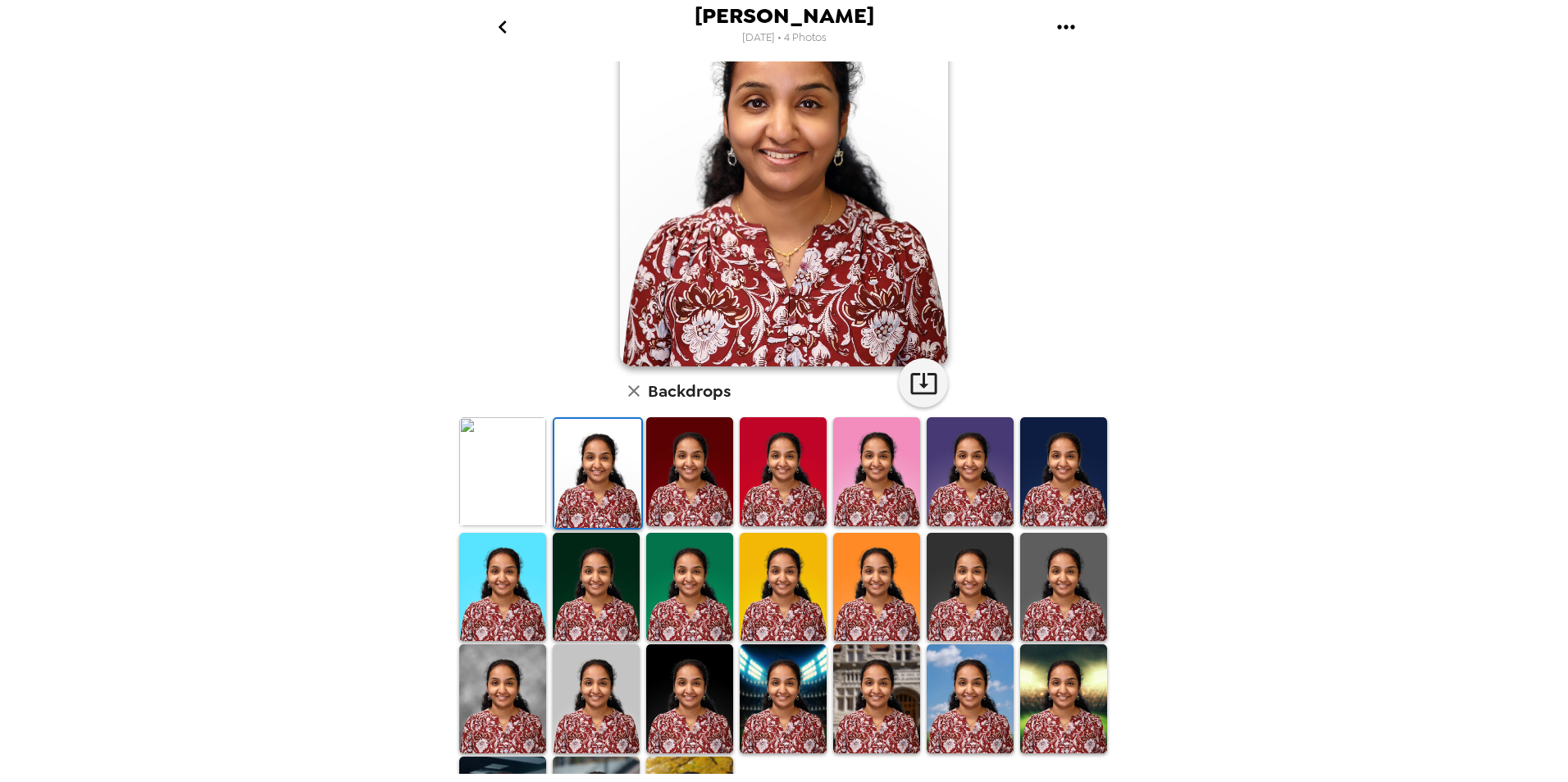
click at [524, 673] on img at bounding box center [503, 698] width 87 height 109
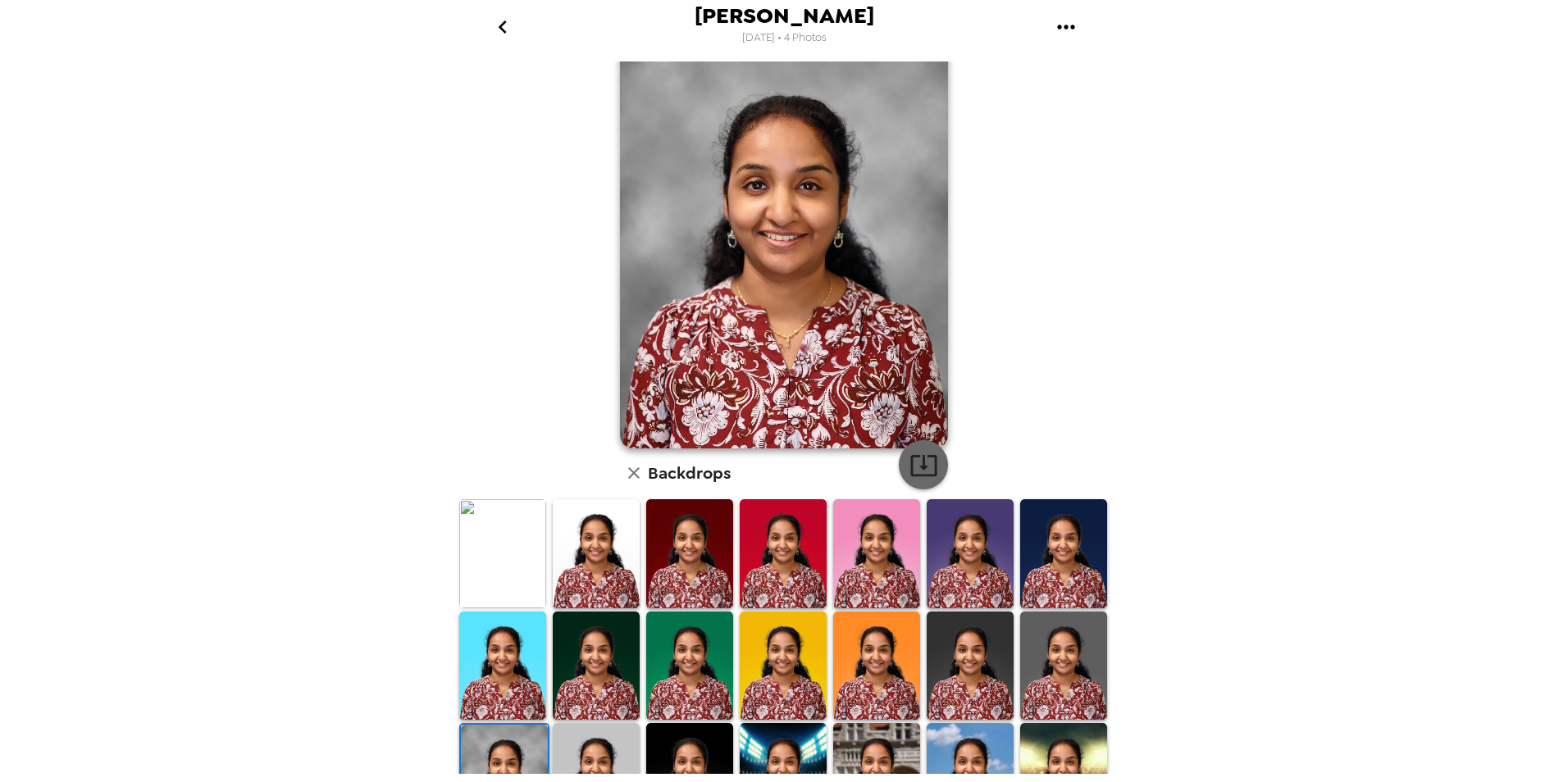
click at [912, 475] on icon "button" at bounding box center [924, 466] width 27 height 21
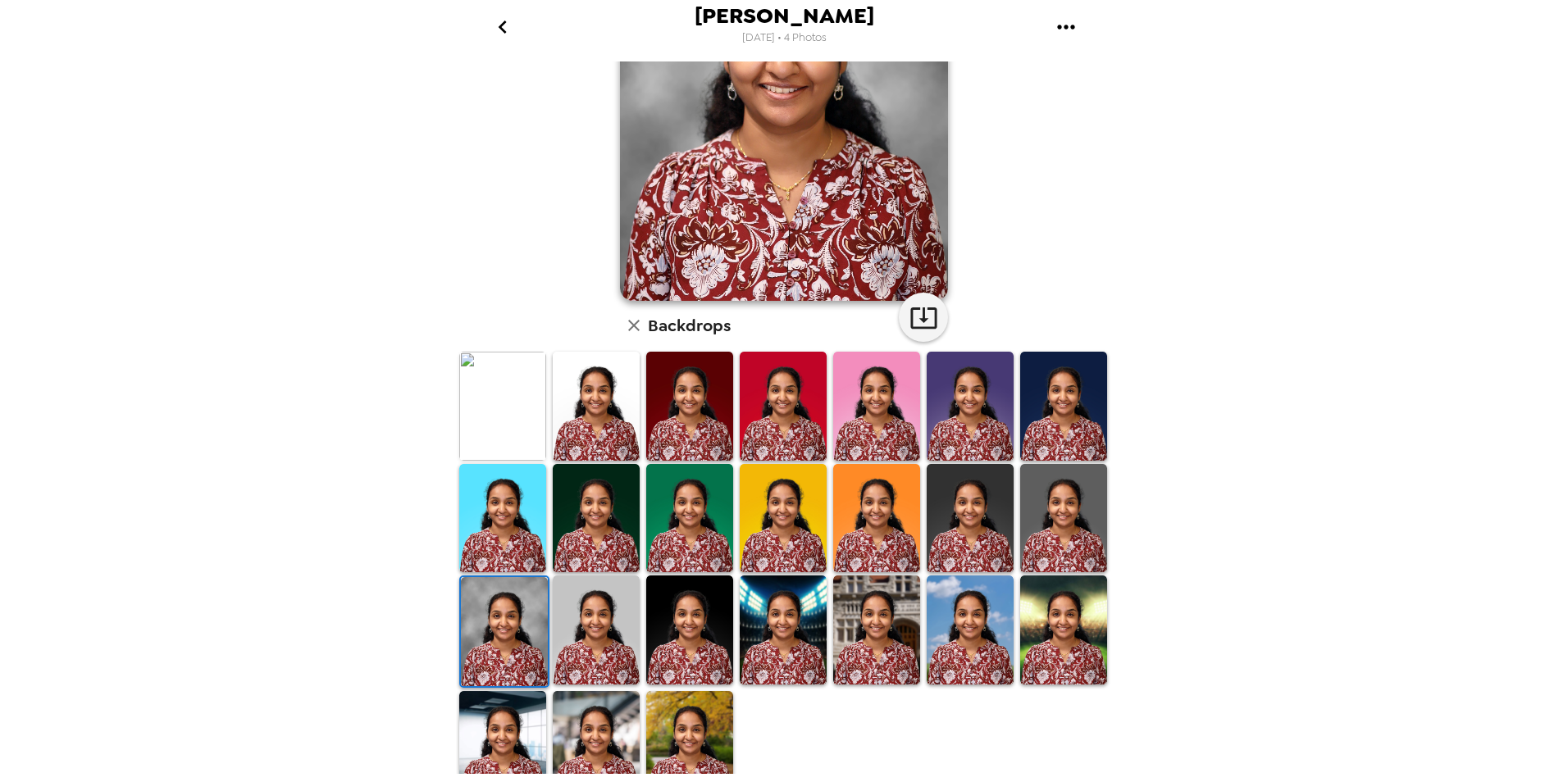
scroll to position [201, 0]
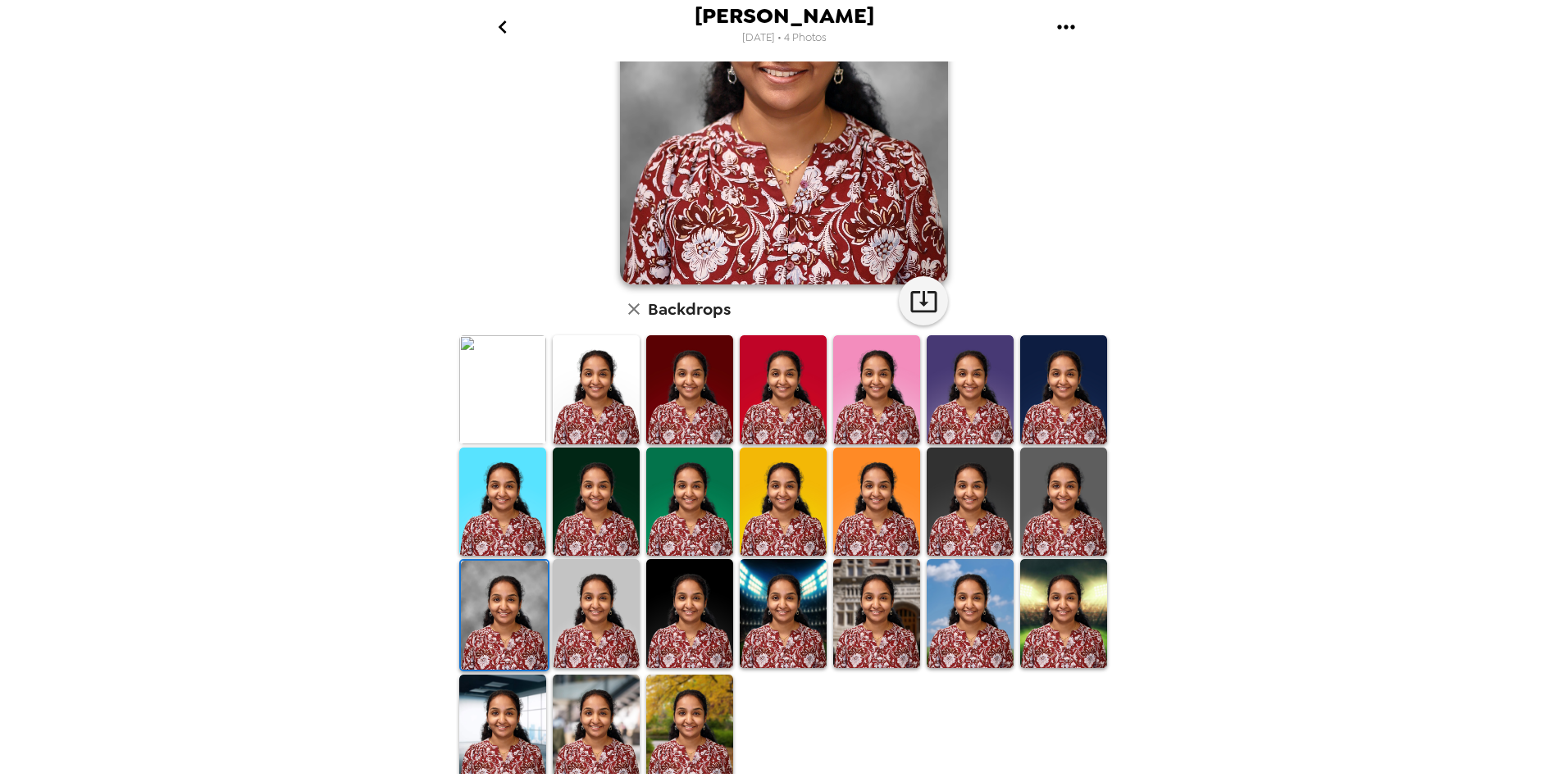
click at [952, 588] on img at bounding box center [970, 613] width 87 height 109
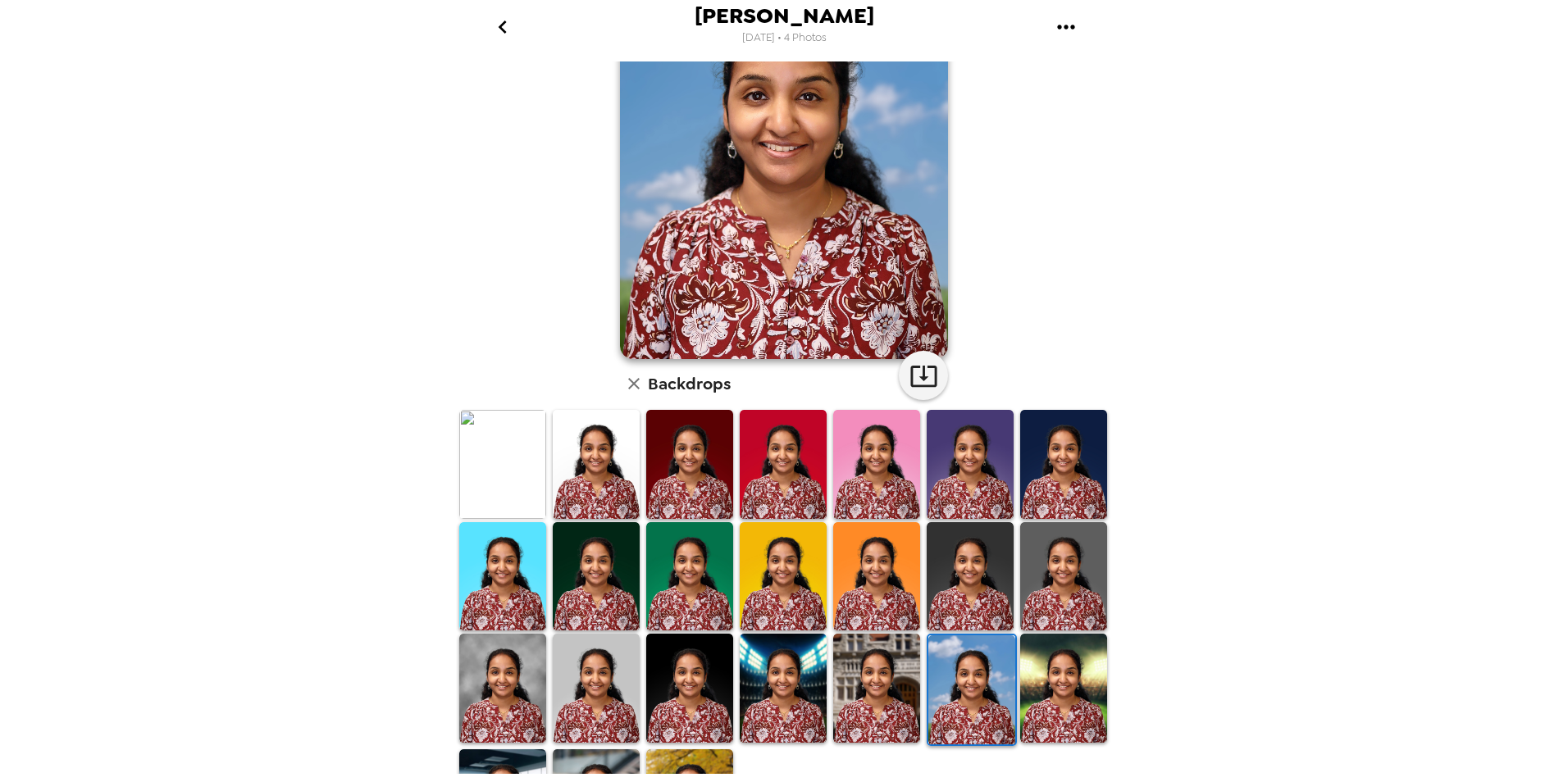
scroll to position [37, 0]
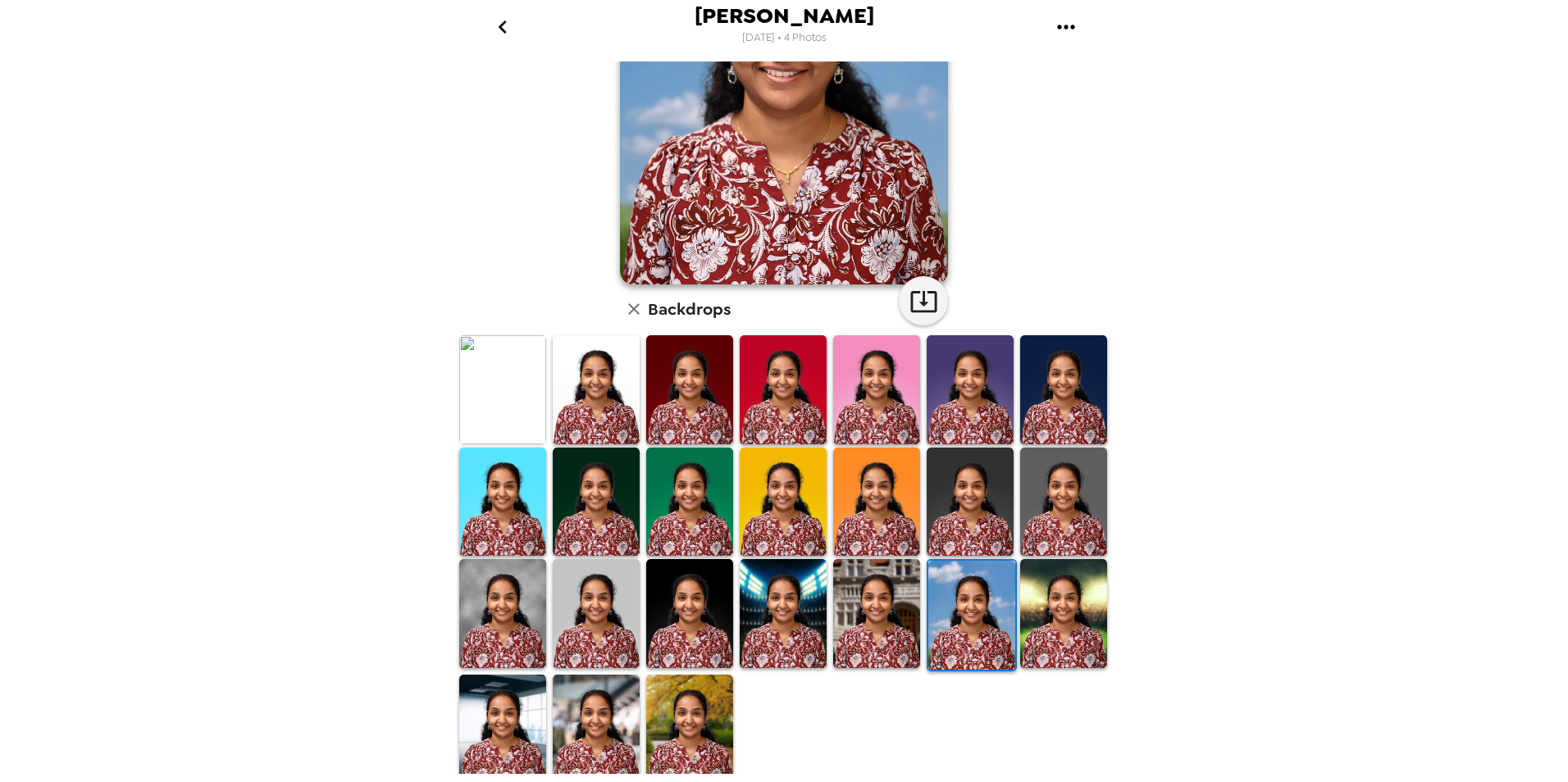
click at [1044, 614] on img at bounding box center [1063, 613] width 87 height 109
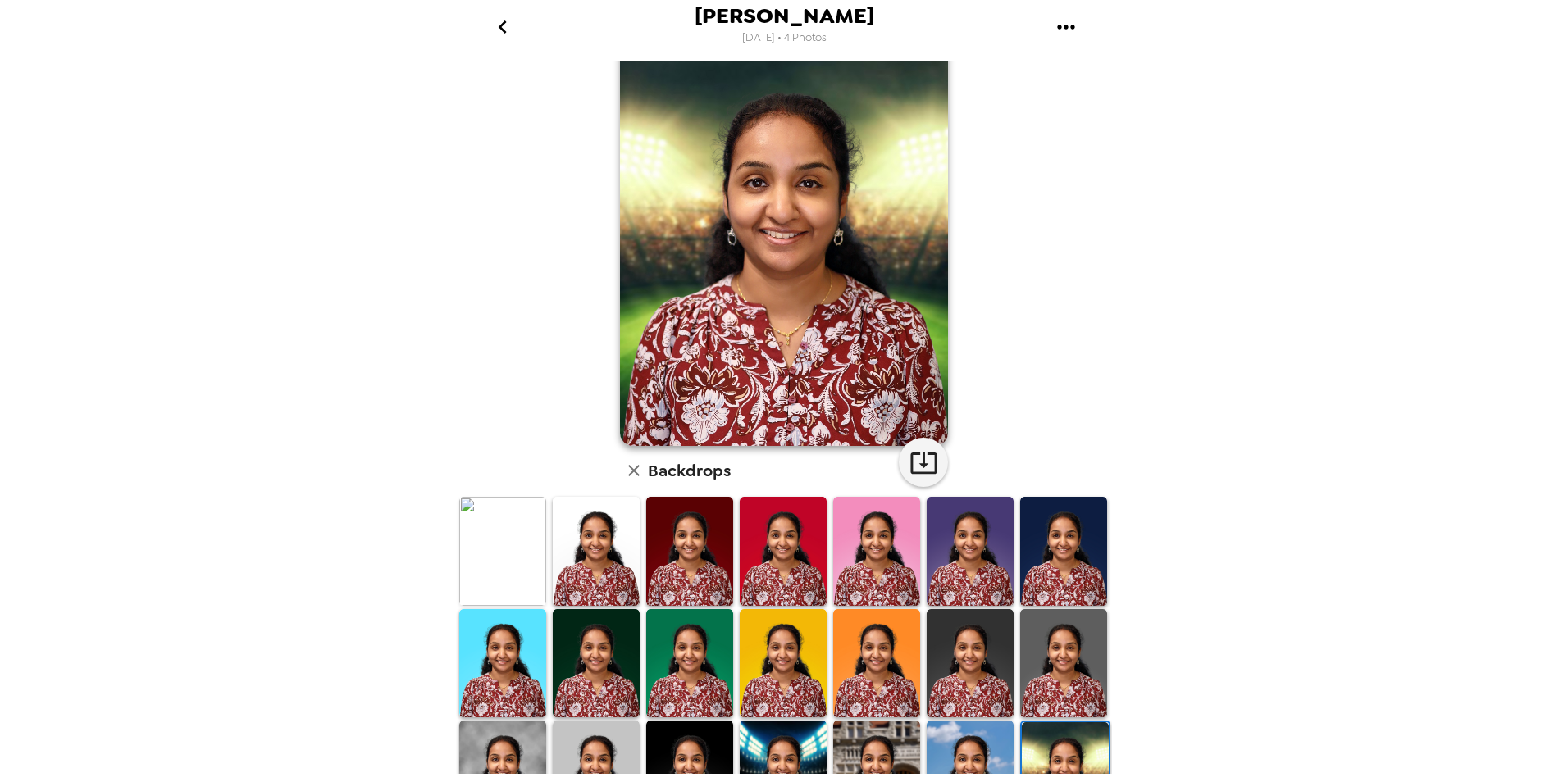
scroll to position [0, 0]
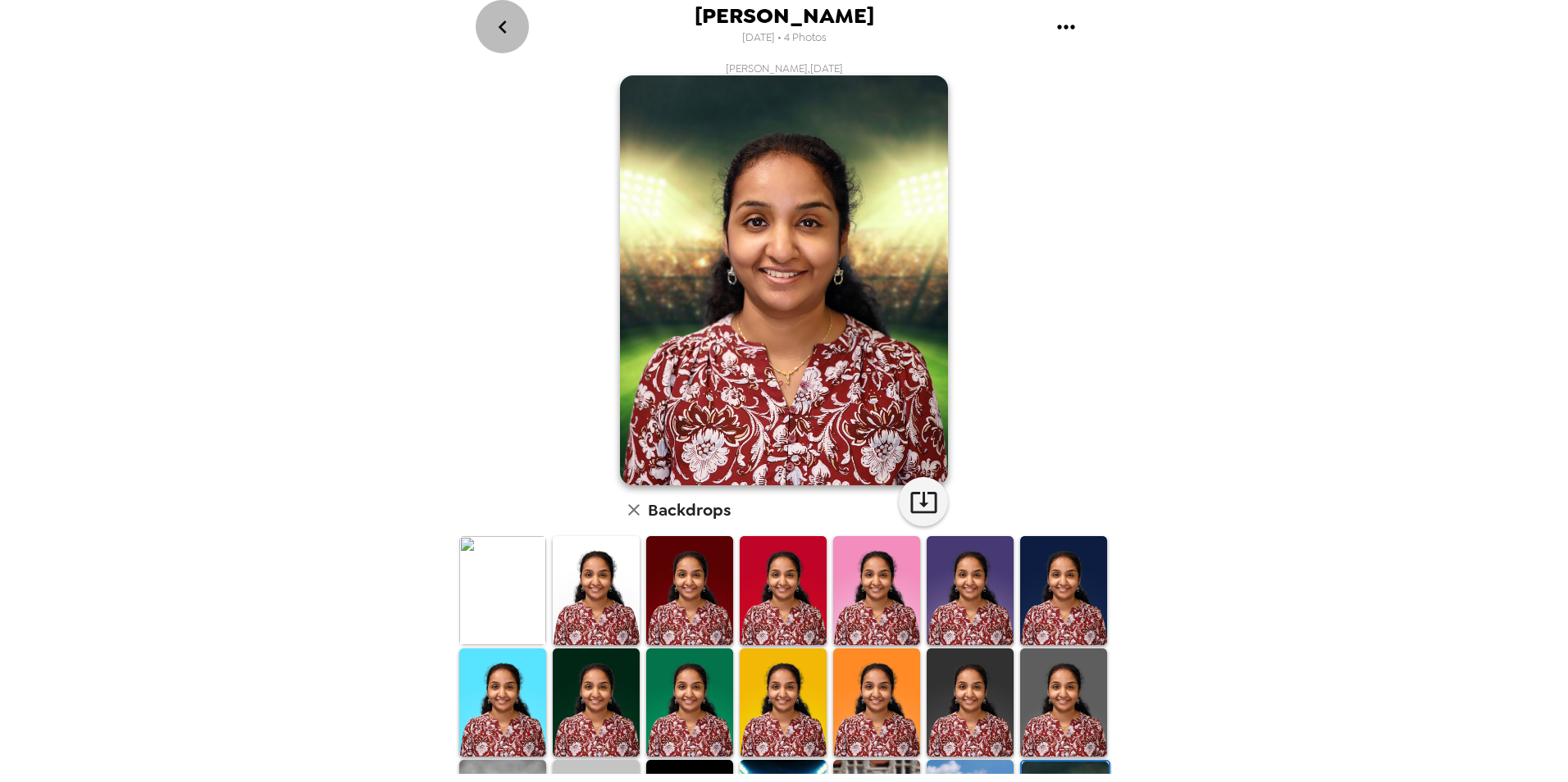
click at [516, 29] on button "go back" at bounding box center [502, 27] width 53 height 53
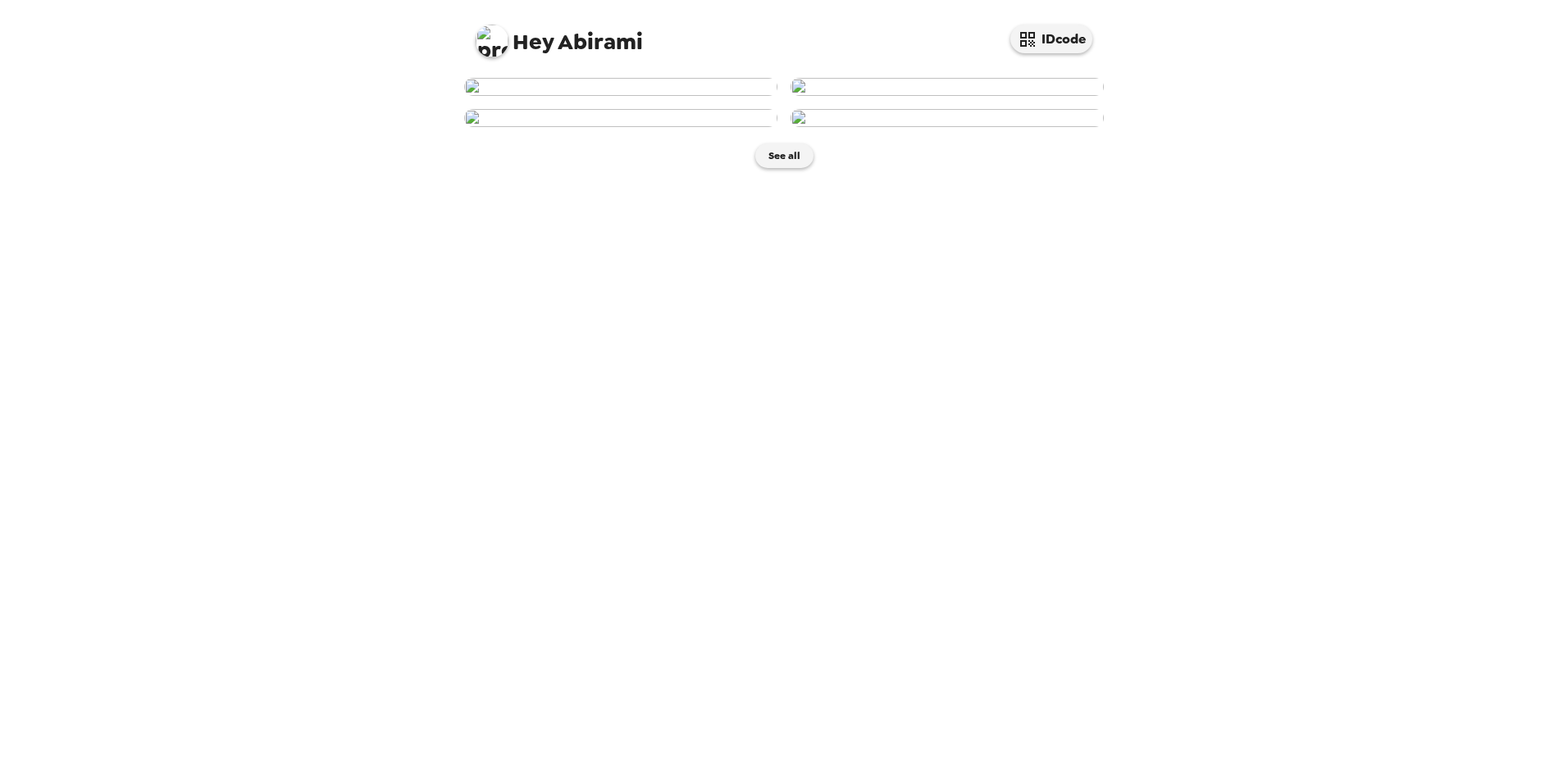
click at [690, 127] on img at bounding box center [620, 118] width 314 height 18
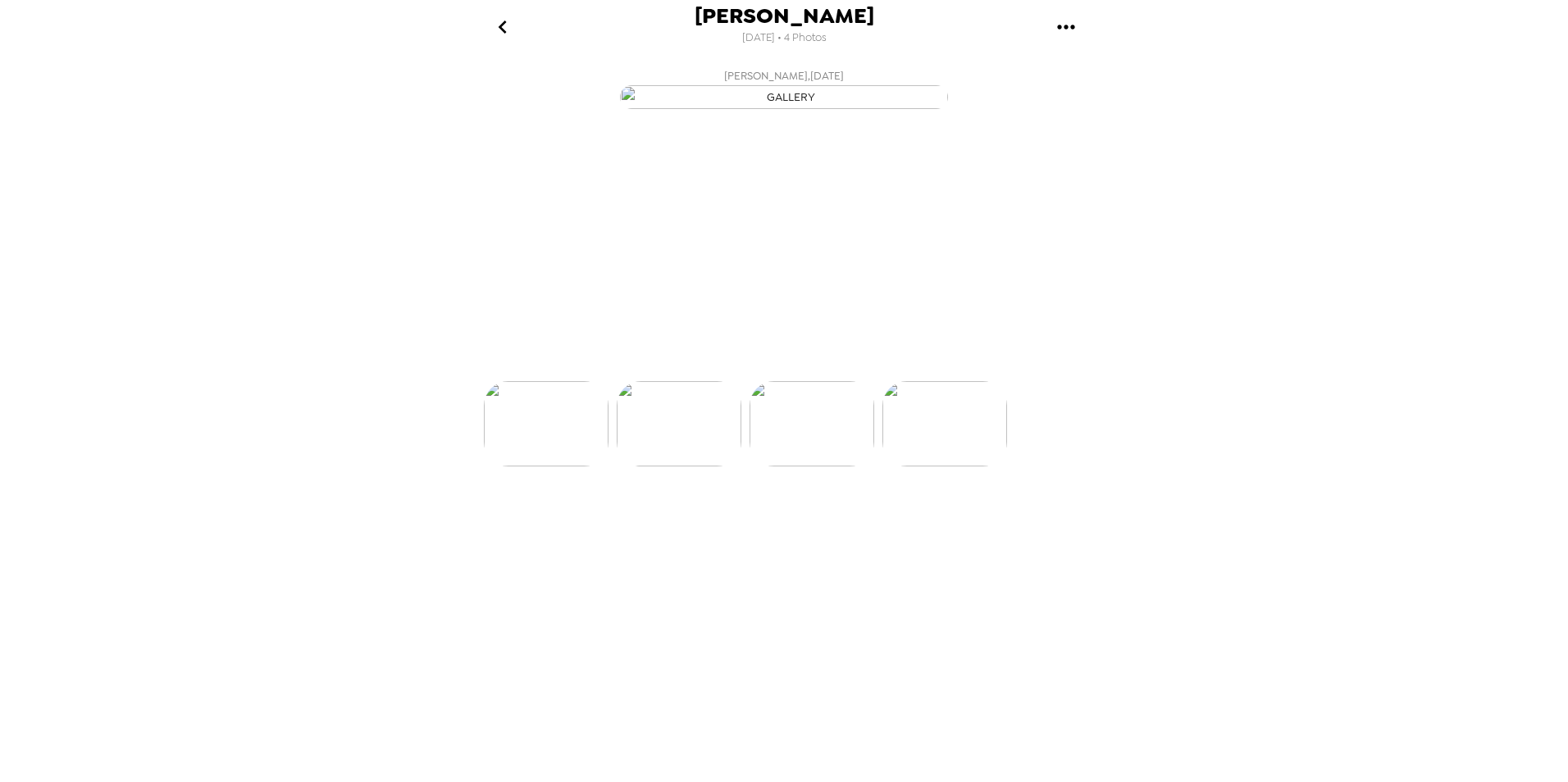
scroll to position [0, 264]
click at [735, 361] on p "Backdrops" at bounding box center [765, 352] width 74 height 19
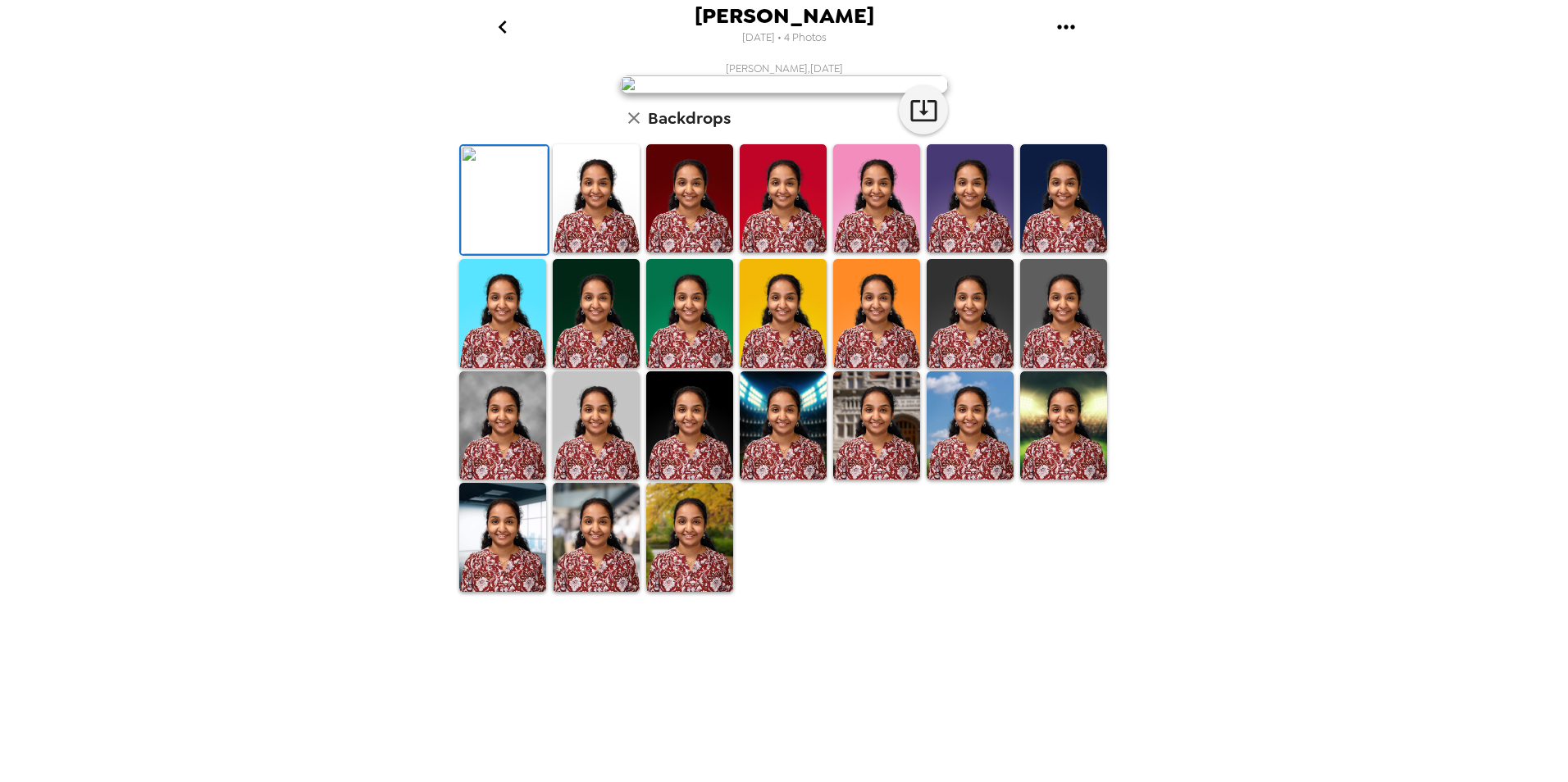
scroll to position [203, 0]
click at [724, 591] on img at bounding box center [689, 537] width 87 height 109
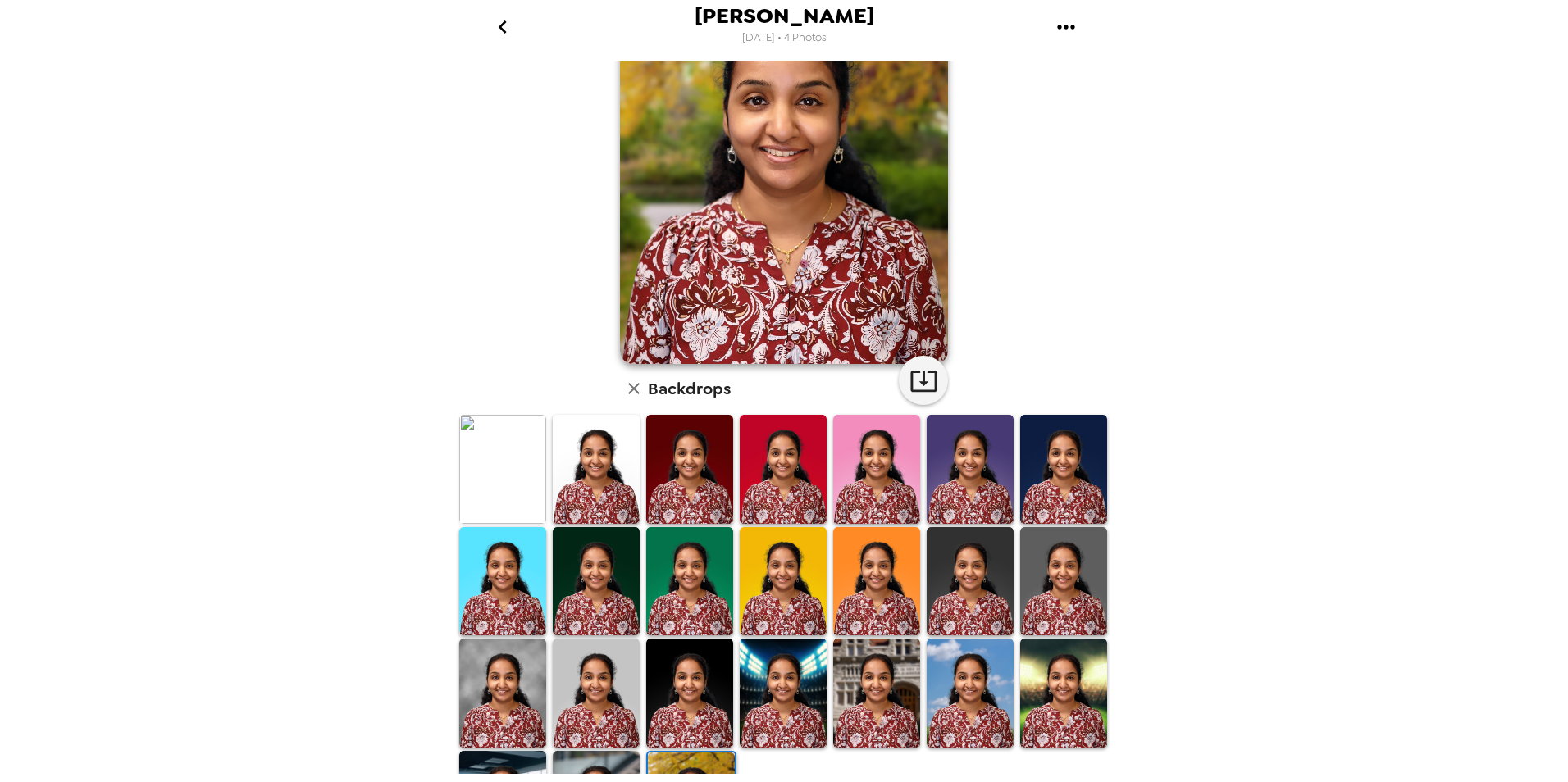
scroll to position [202, 0]
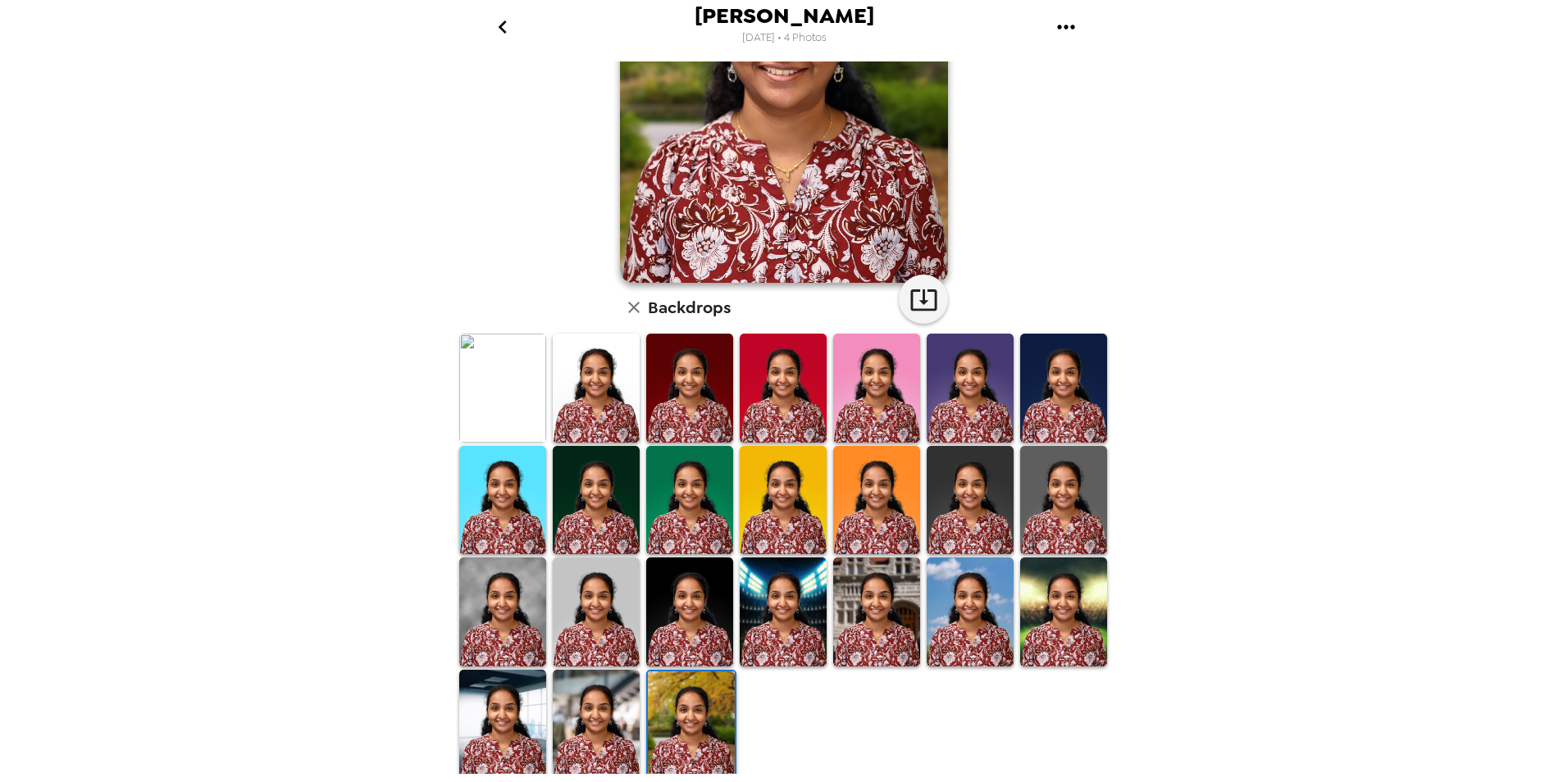
click at [623, 696] on img at bounding box center [596, 724] width 87 height 109
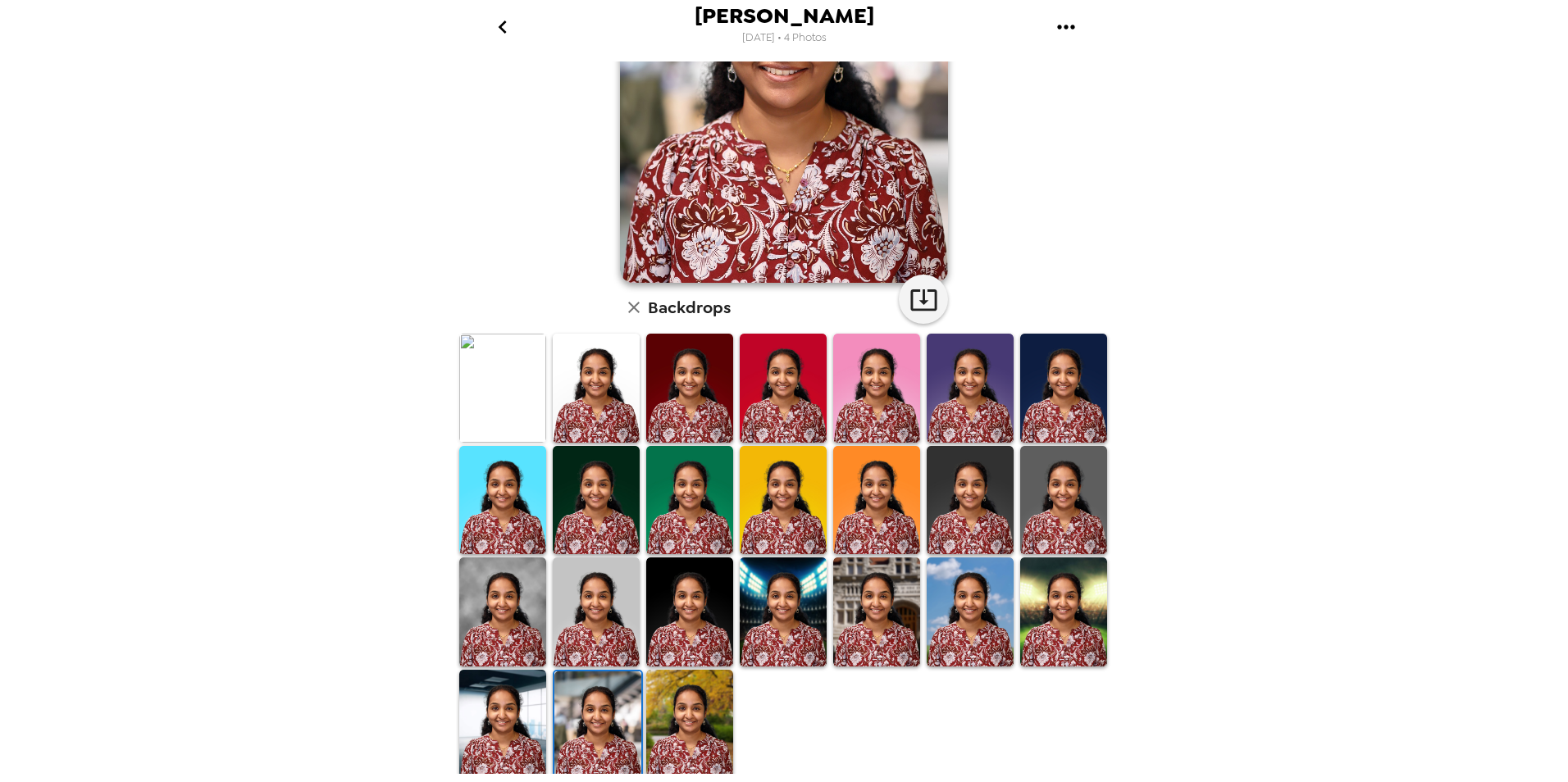
scroll to position [0, 0]
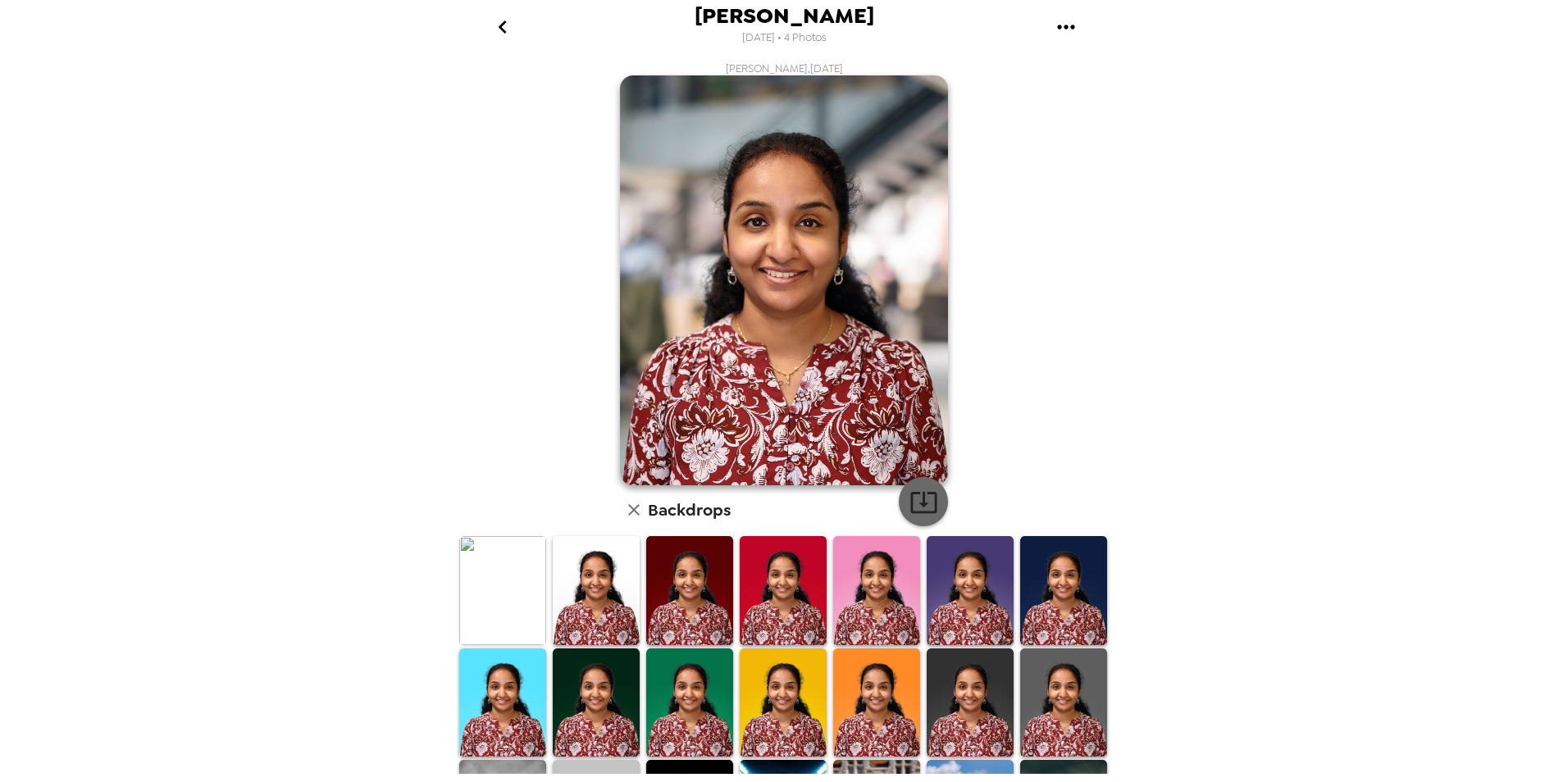
click at [914, 503] on icon "button" at bounding box center [924, 503] width 27 height 21
